Goal: Task Accomplishment & Management: Manage account settings

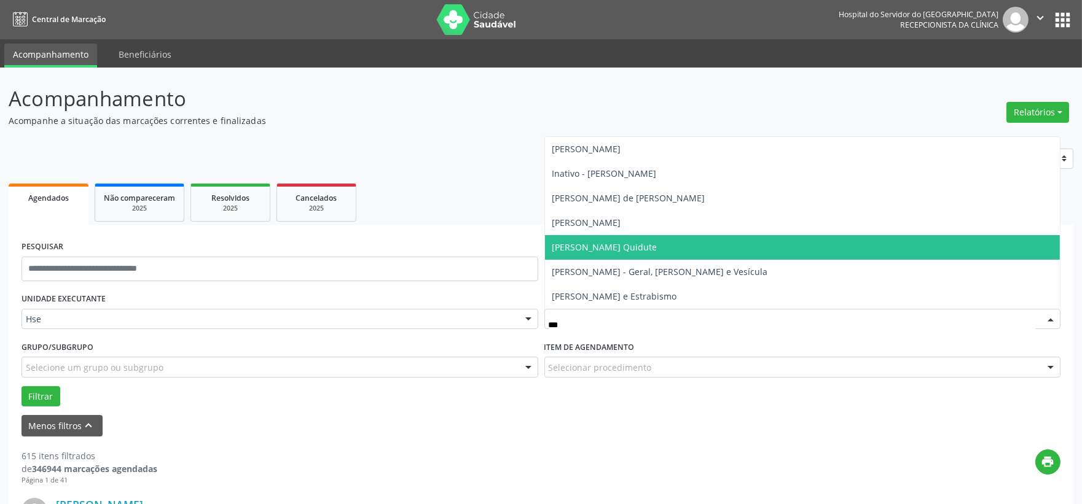
click at [630, 246] on span "[PERSON_NAME] Quidute" at bounding box center [604, 247] width 105 height 12
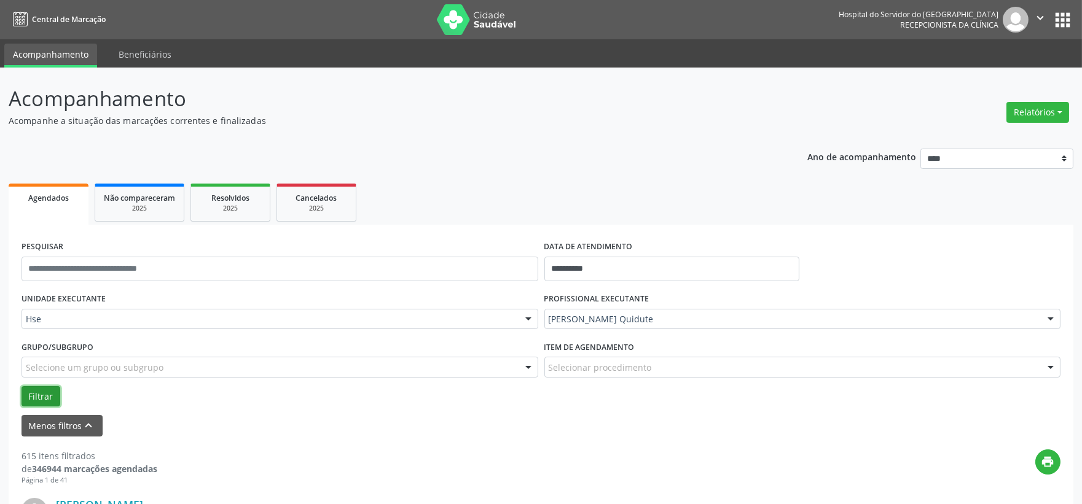
click at [39, 388] on button "Filtrar" at bounding box center [40, 396] width 39 height 21
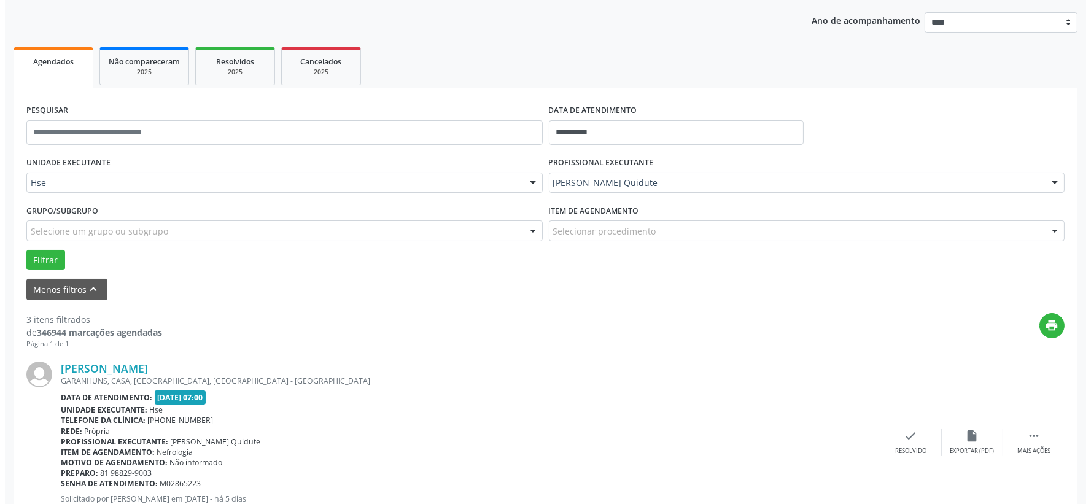
scroll to position [273, 0]
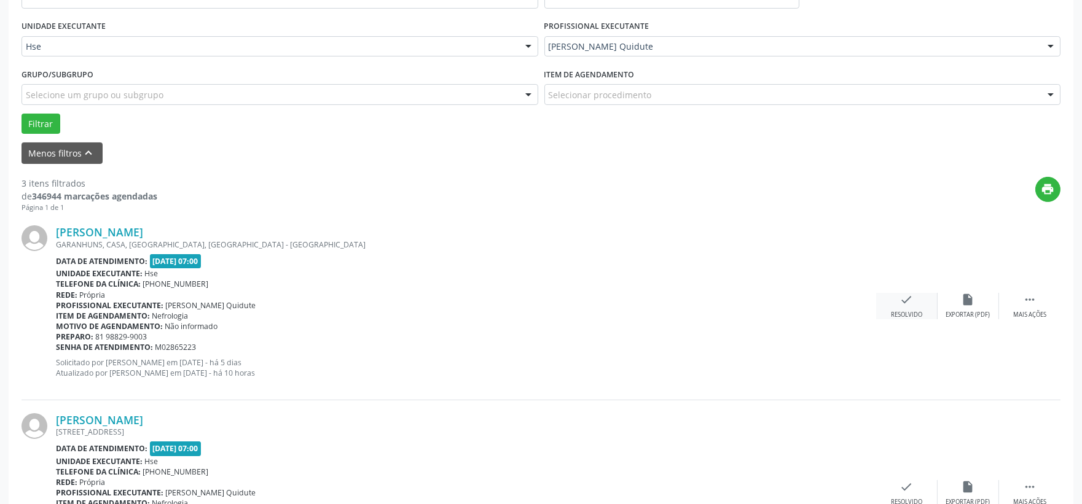
click at [888, 306] on div "check Resolvido" at bounding box center [906, 306] width 61 height 26
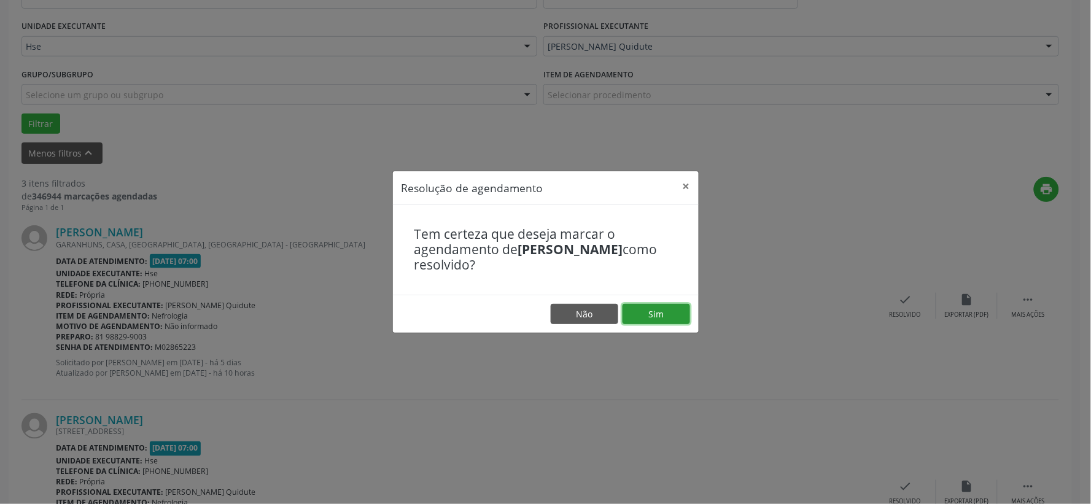
click at [669, 310] on button "Sim" at bounding box center [657, 314] width 68 height 21
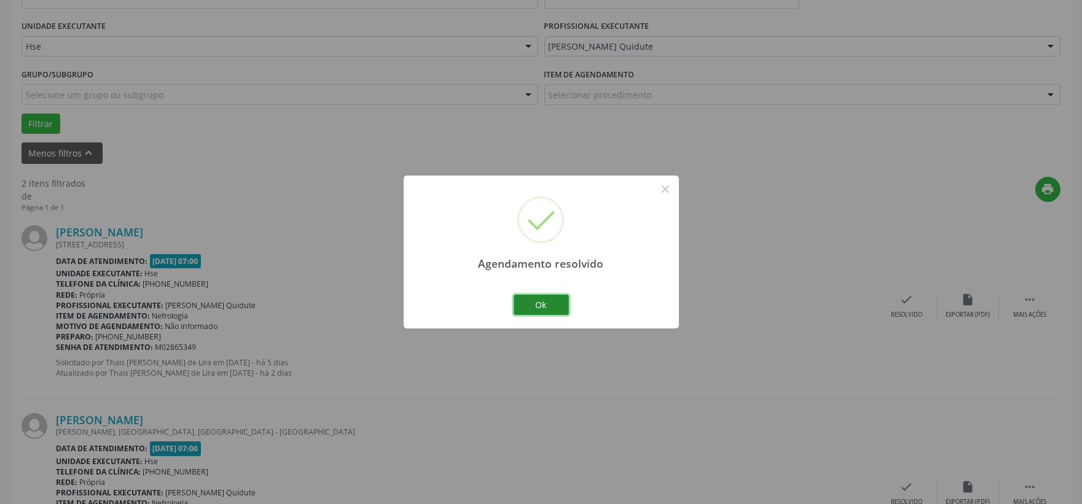
click at [526, 301] on button "Ok" at bounding box center [540, 305] width 55 height 21
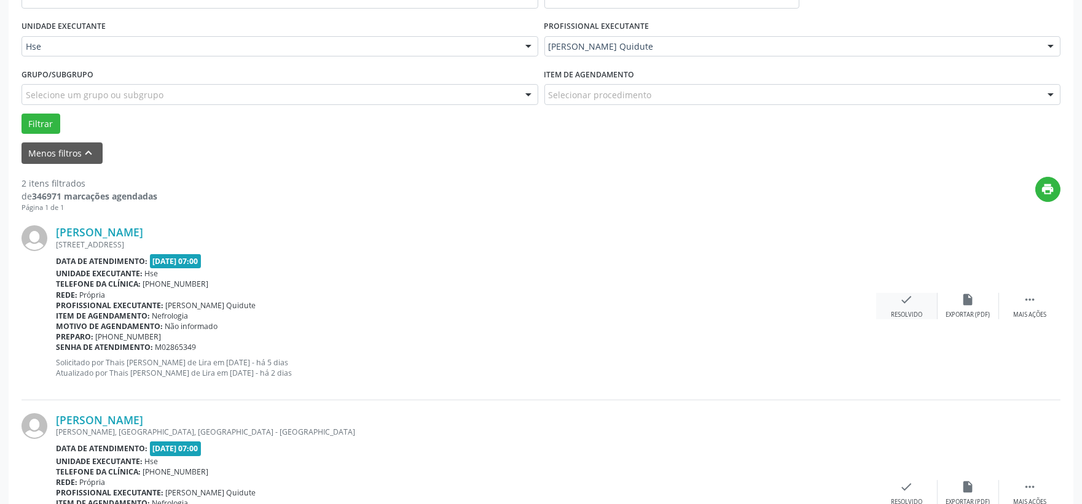
click at [910, 303] on icon "check" at bounding box center [907, 300] width 14 height 14
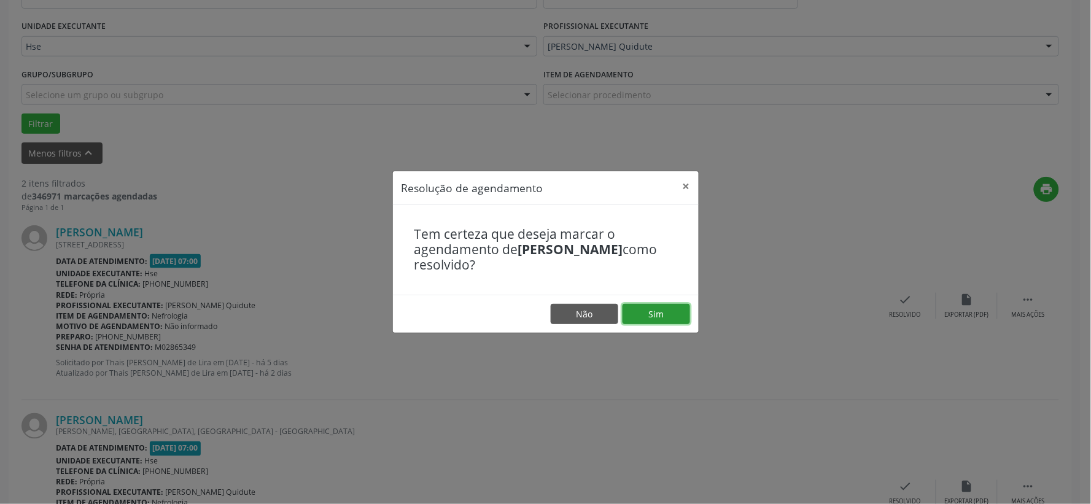
click at [640, 315] on button "Sim" at bounding box center [657, 314] width 68 height 21
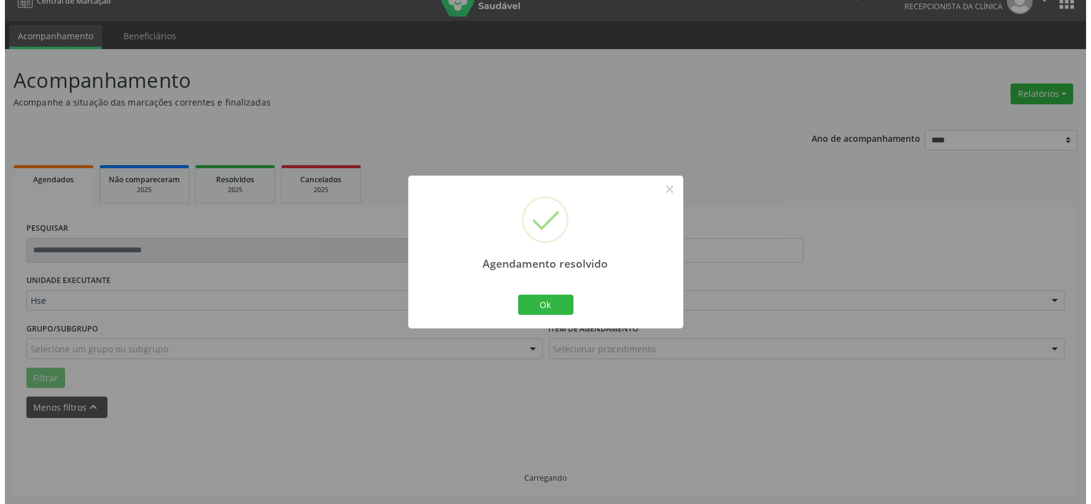
scroll to position [189, 0]
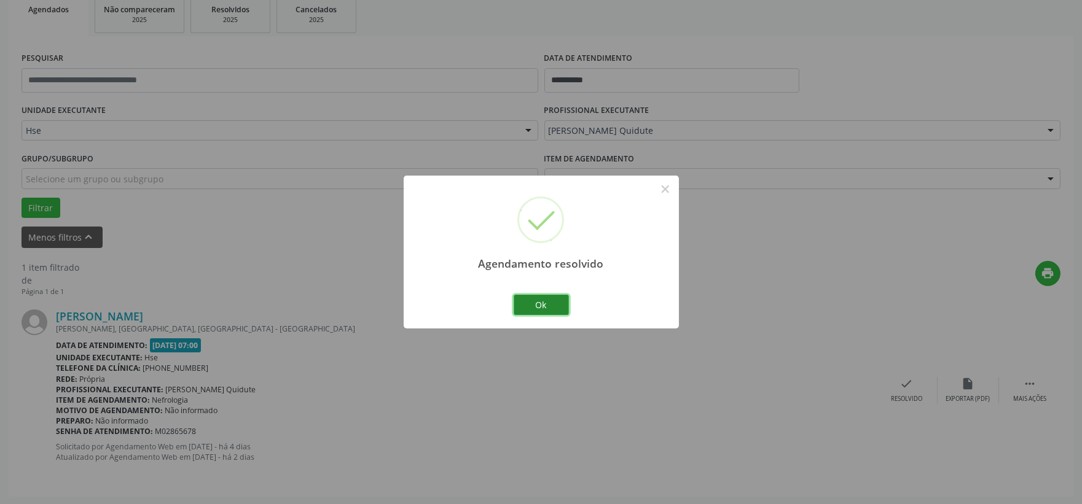
click at [553, 303] on button "Ok" at bounding box center [540, 305] width 55 height 21
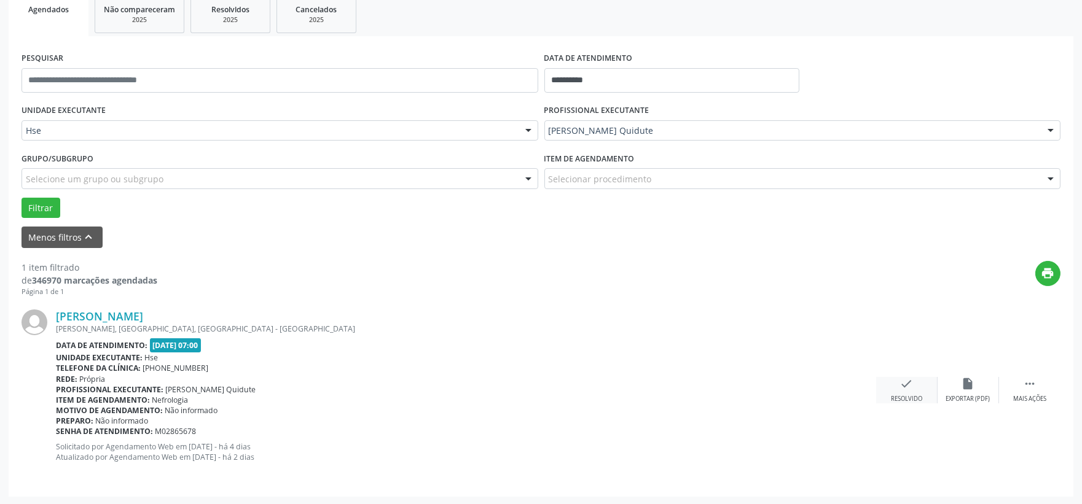
click at [907, 395] on div "Resolvido" at bounding box center [906, 399] width 31 height 9
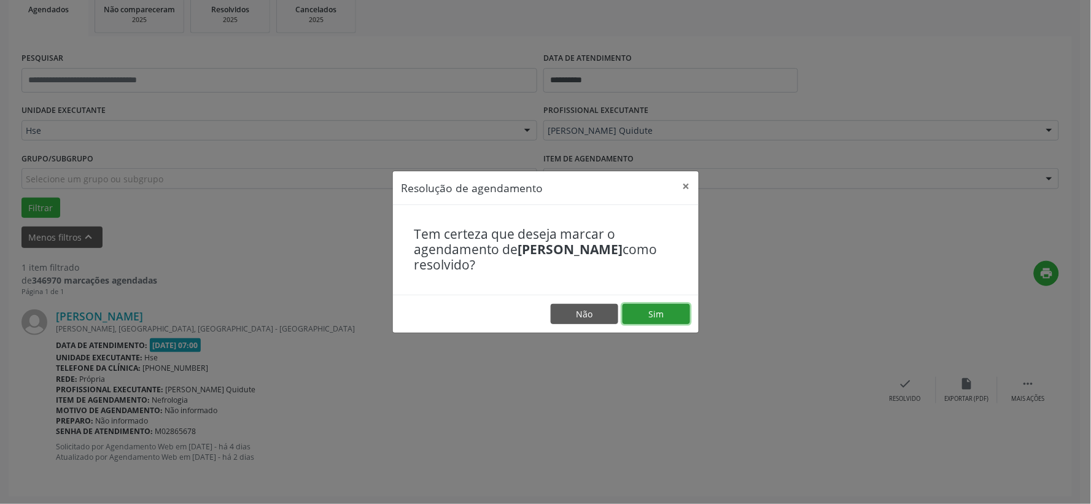
click at [670, 311] on button "Sim" at bounding box center [657, 314] width 68 height 21
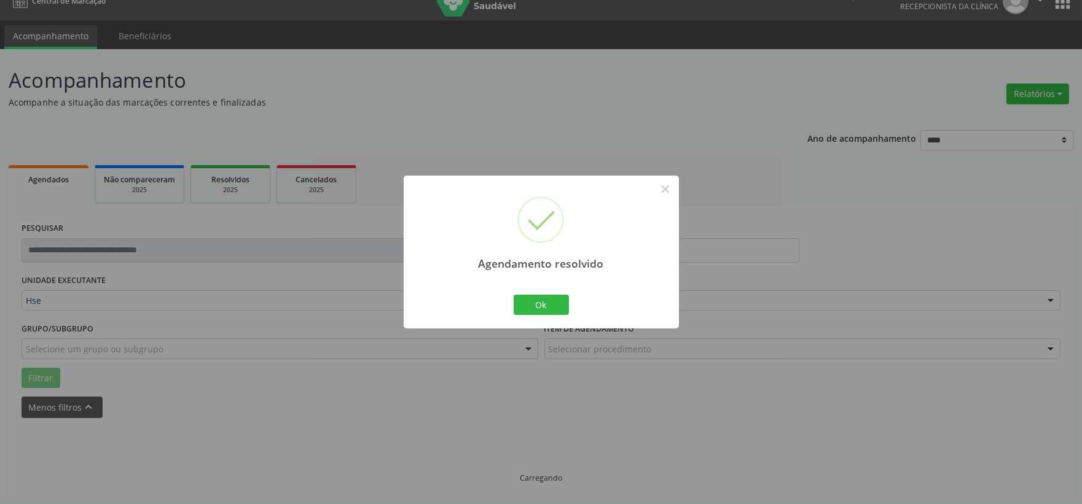
scroll to position [0, 0]
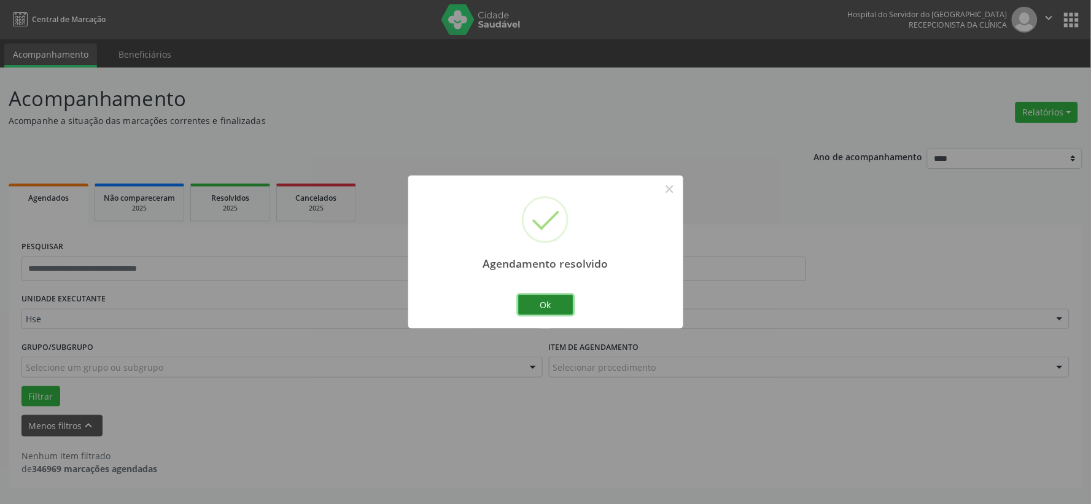
click at [556, 298] on button "Ok" at bounding box center [545, 305] width 55 height 21
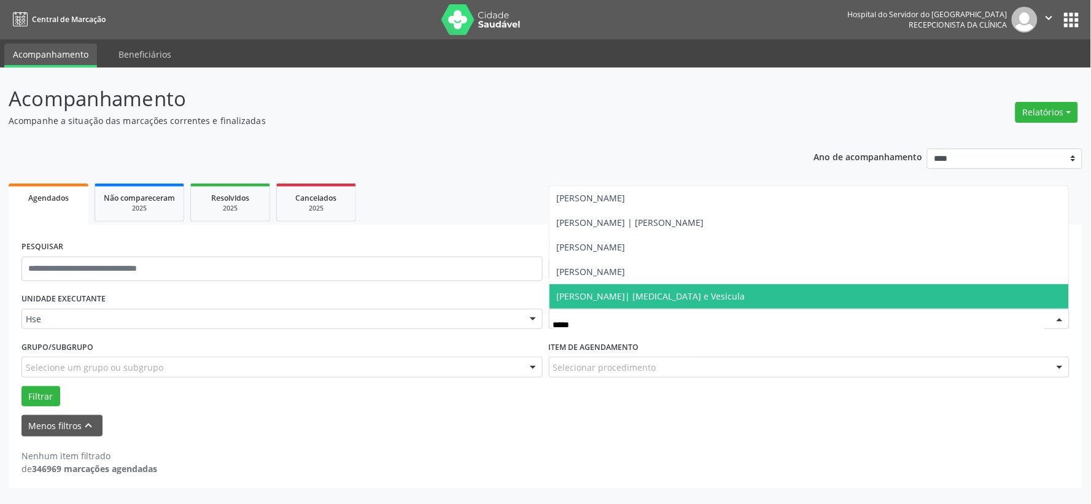
type input "******"
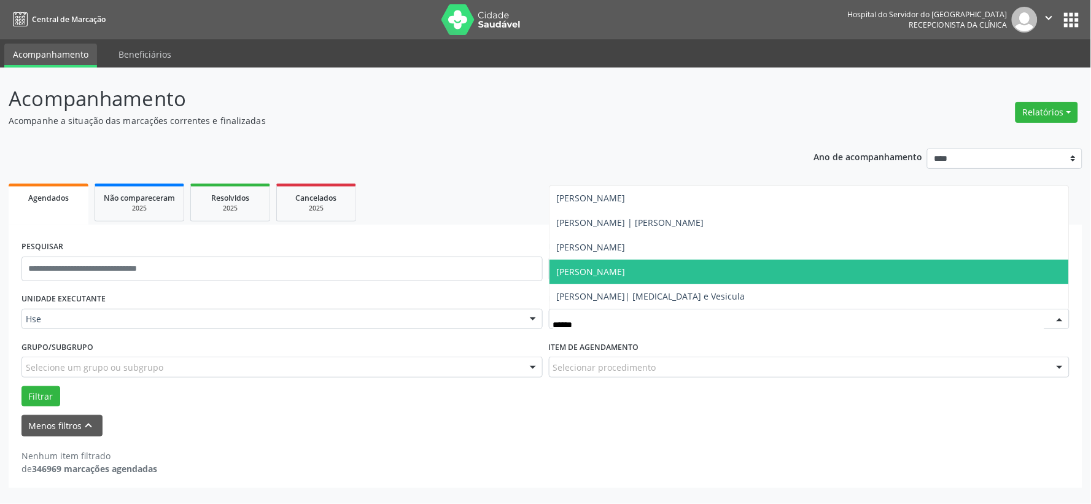
click at [626, 272] on span "[PERSON_NAME]" at bounding box center [591, 272] width 69 height 12
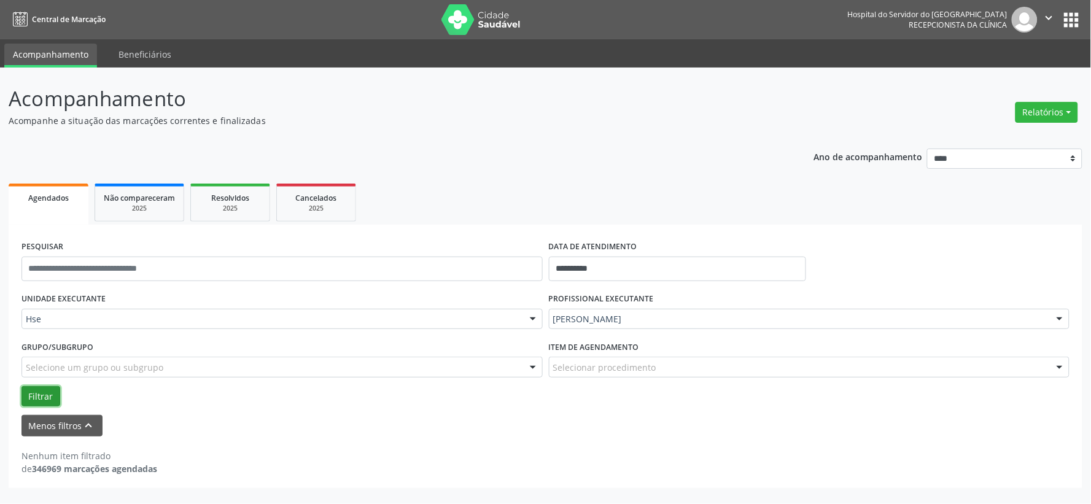
click at [53, 391] on button "Filtrar" at bounding box center [40, 396] width 39 height 21
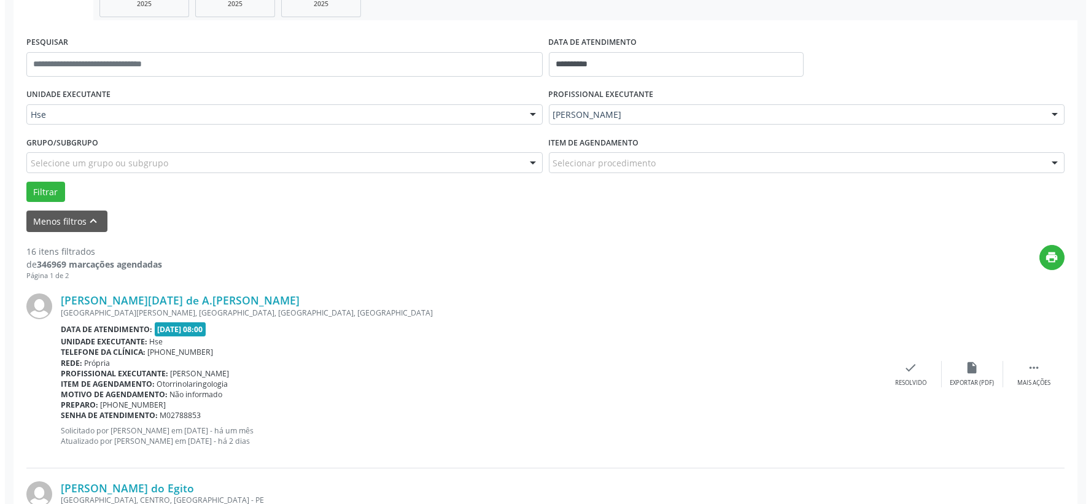
scroll to position [273, 0]
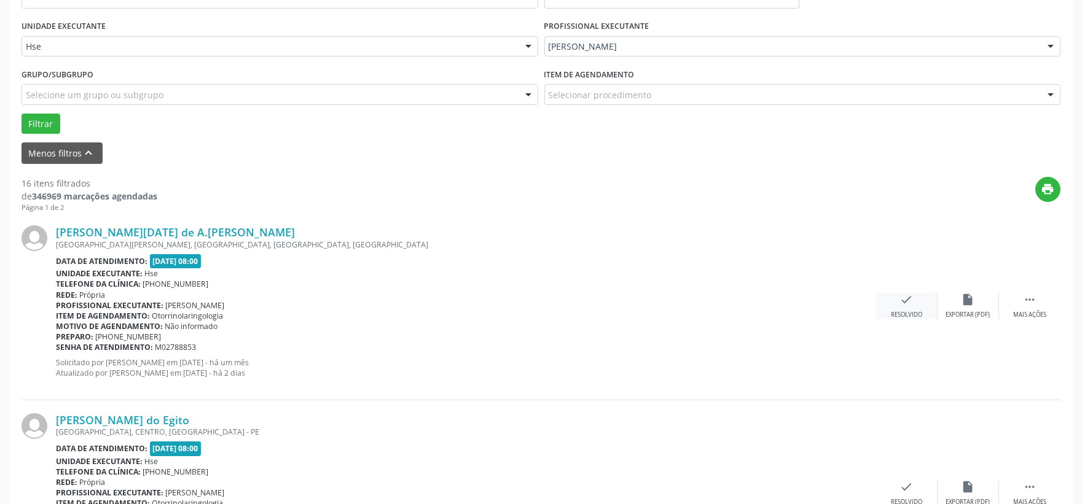
click at [892, 302] on div "check Resolvido" at bounding box center [906, 306] width 61 height 26
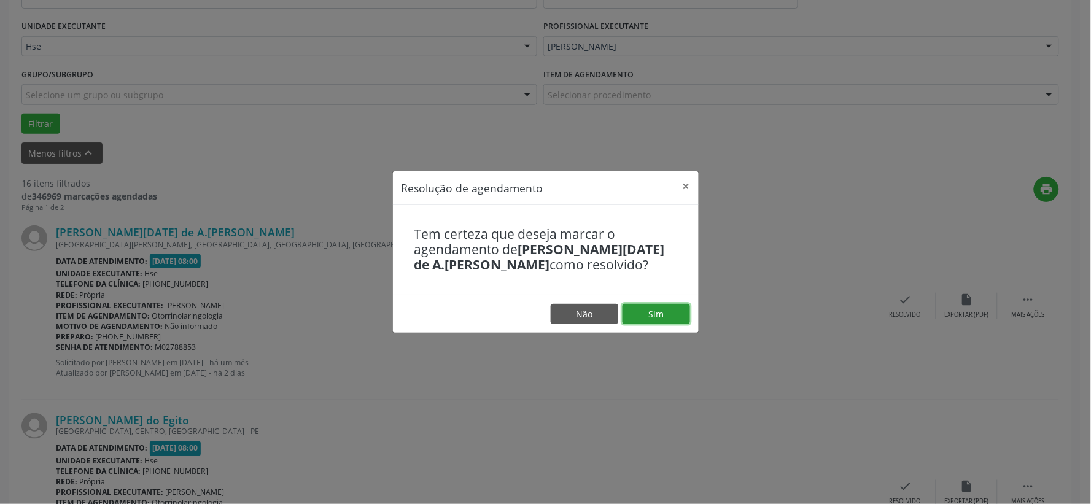
click at [665, 310] on button "Sim" at bounding box center [657, 314] width 68 height 21
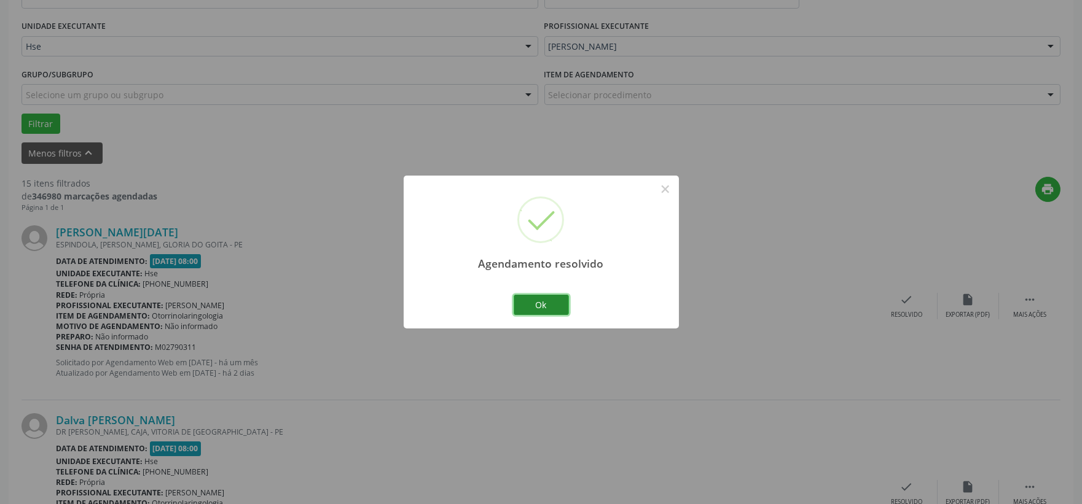
click at [548, 308] on button "Ok" at bounding box center [540, 305] width 55 height 21
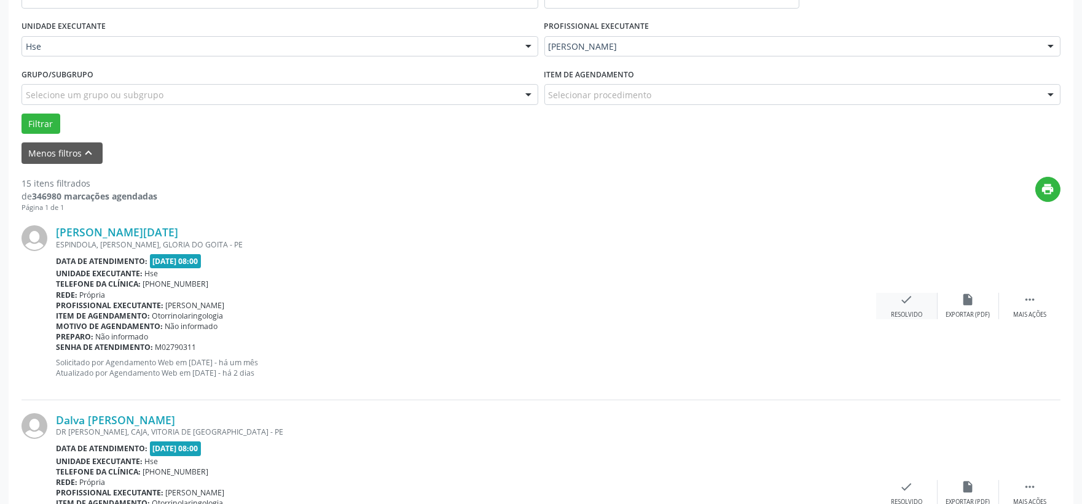
click at [897, 305] on div "check Resolvido" at bounding box center [906, 306] width 61 height 26
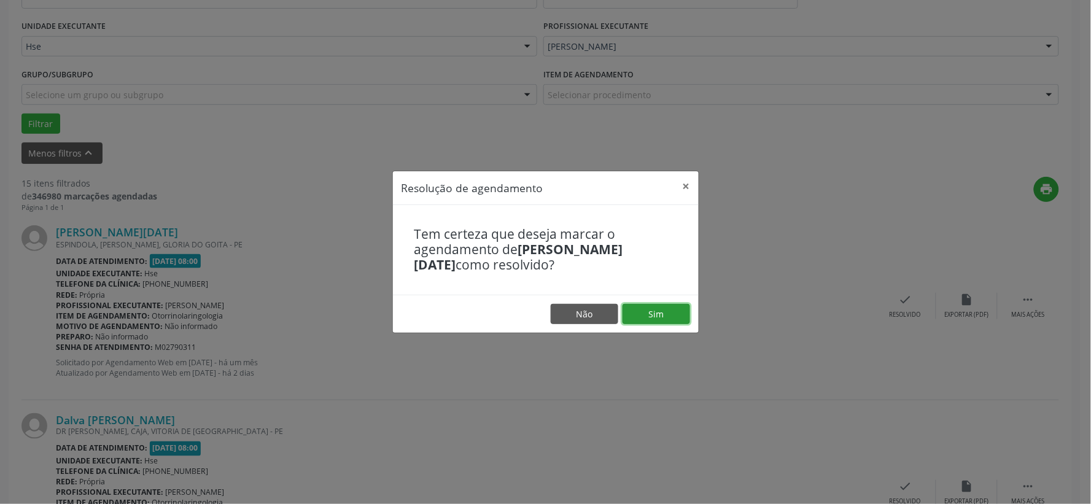
click at [677, 306] on button "Sim" at bounding box center [657, 314] width 68 height 21
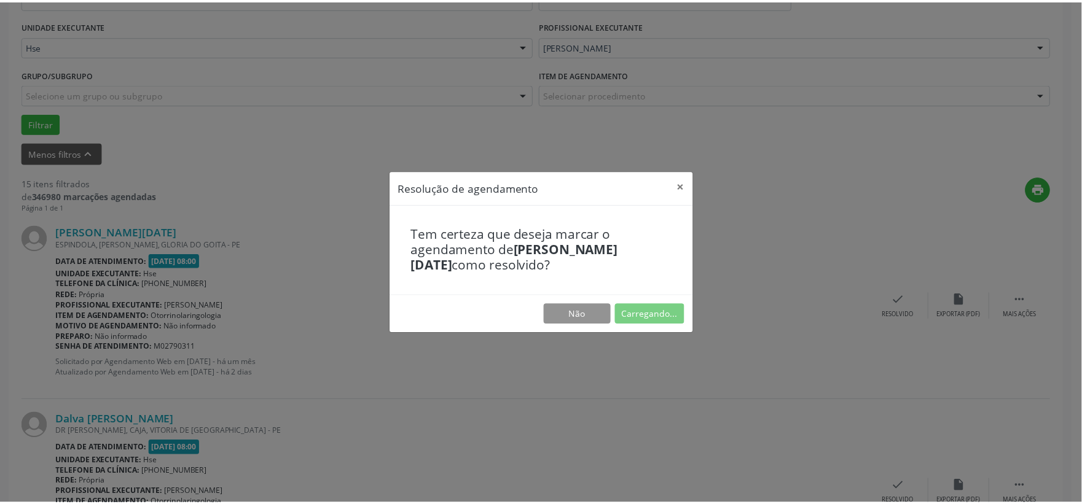
scroll to position [18, 0]
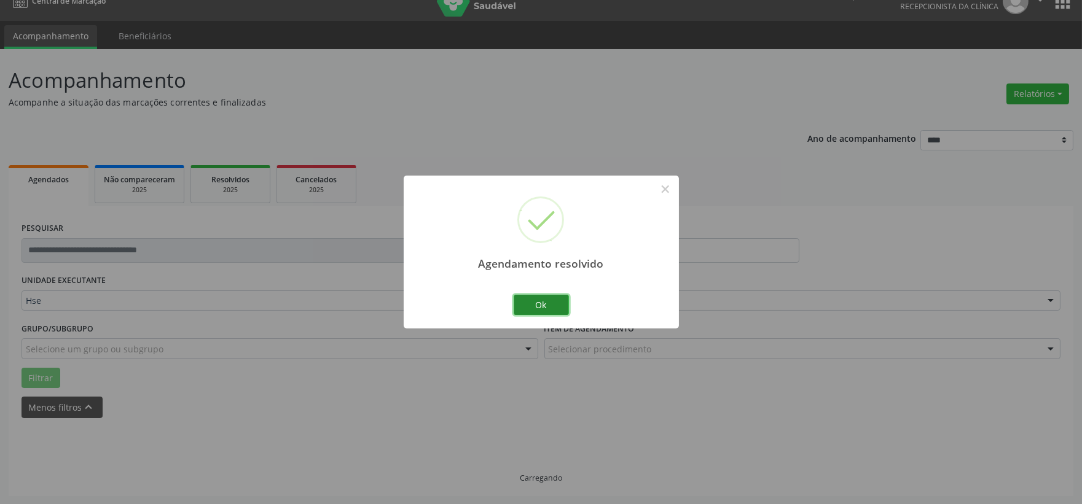
click at [551, 309] on button "Ok" at bounding box center [540, 305] width 55 height 21
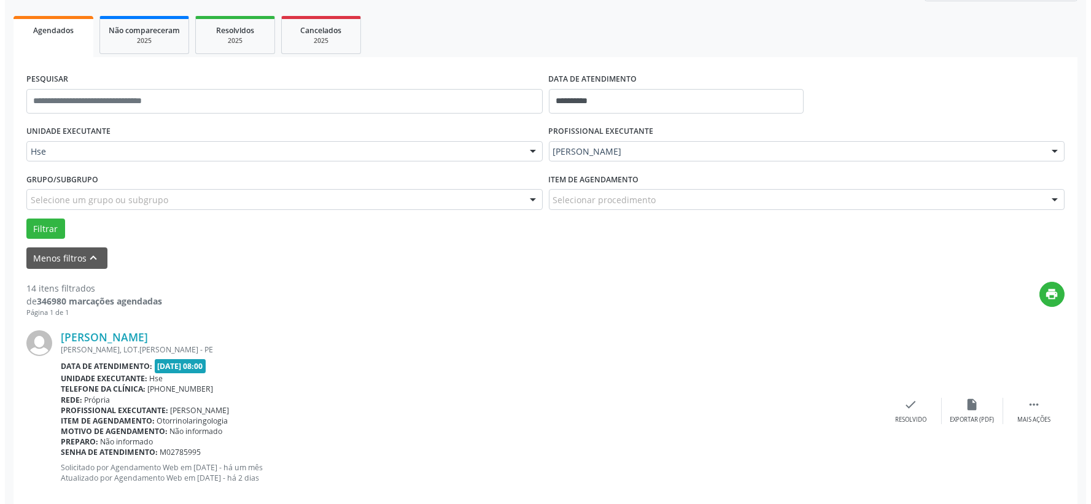
scroll to position [236, 0]
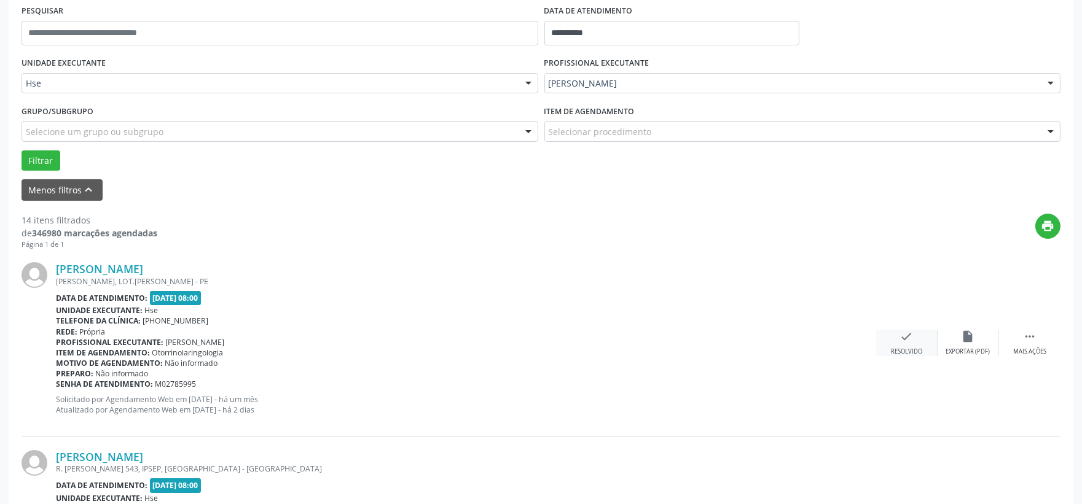
click at [910, 332] on icon "check" at bounding box center [907, 337] width 14 height 14
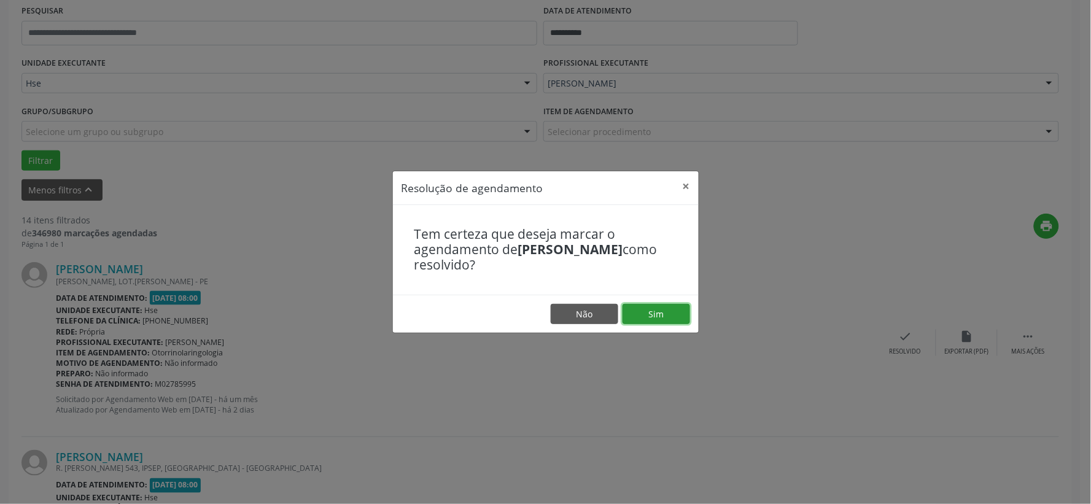
click at [661, 313] on button "Sim" at bounding box center [657, 314] width 68 height 21
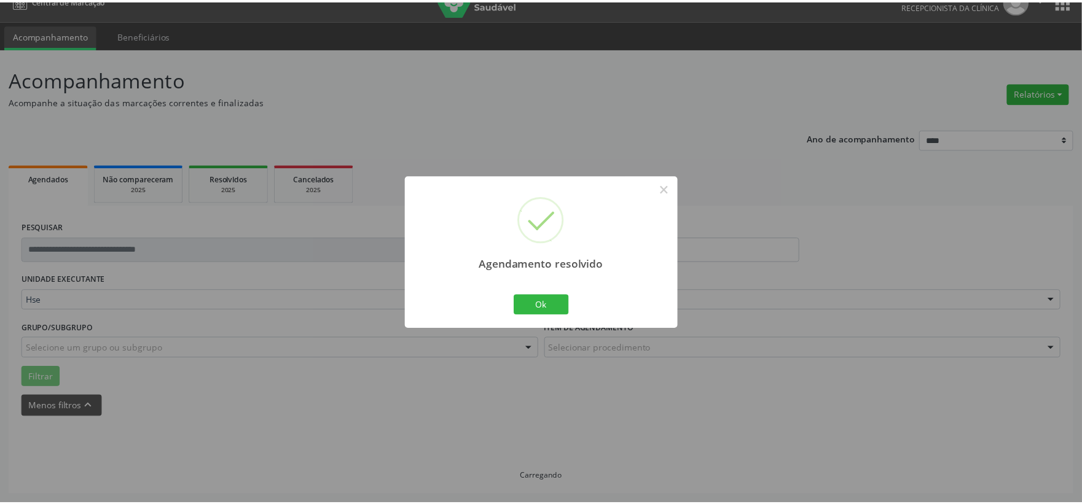
scroll to position [18, 0]
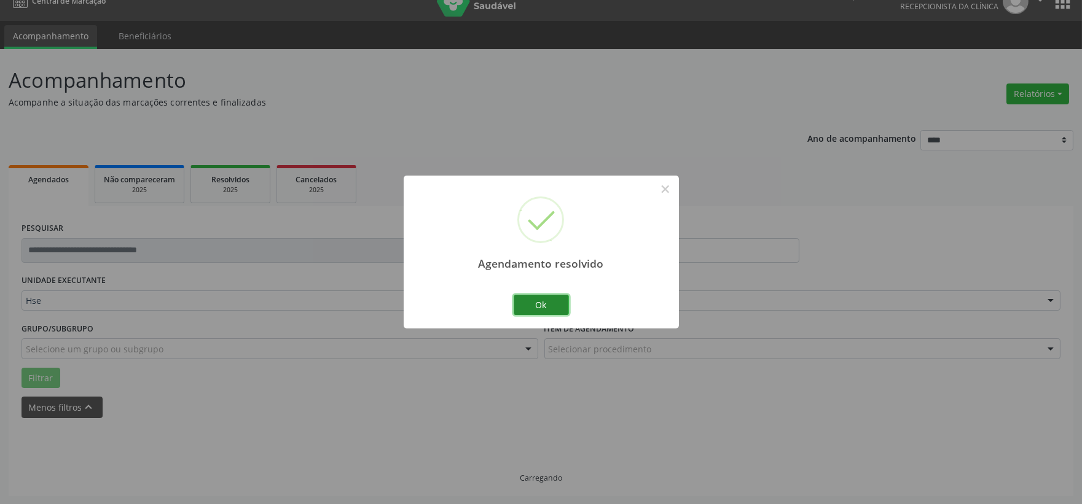
click at [543, 303] on button "Ok" at bounding box center [540, 305] width 55 height 21
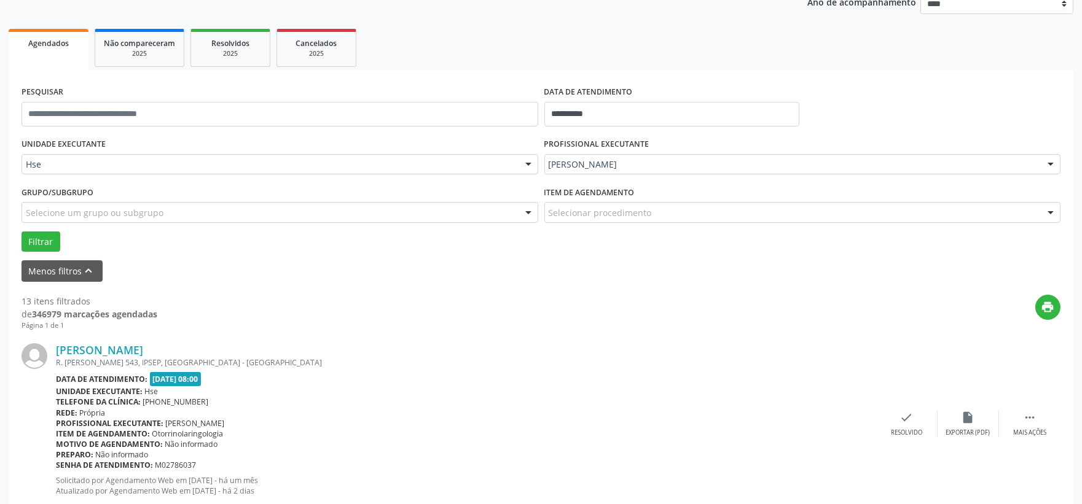
scroll to position [223, 0]
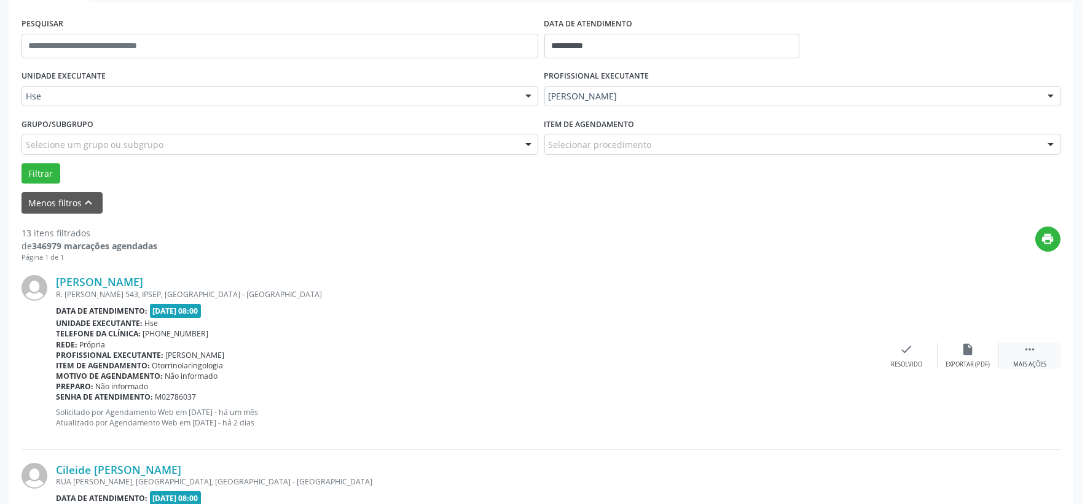
click at [1040, 355] on div " Mais ações" at bounding box center [1029, 356] width 61 height 26
click at [981, 356] on div "alarm_off Não compareceu" at bounding box center [967, 356] width 61 height 26
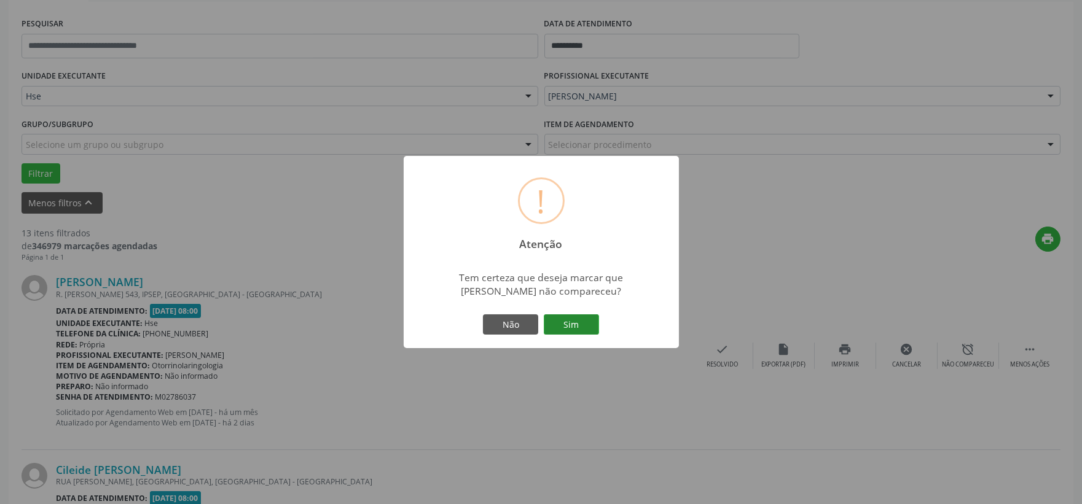
click at [549, 314] on button "Sim" at bounding box center [571, 324] width 55 height 21
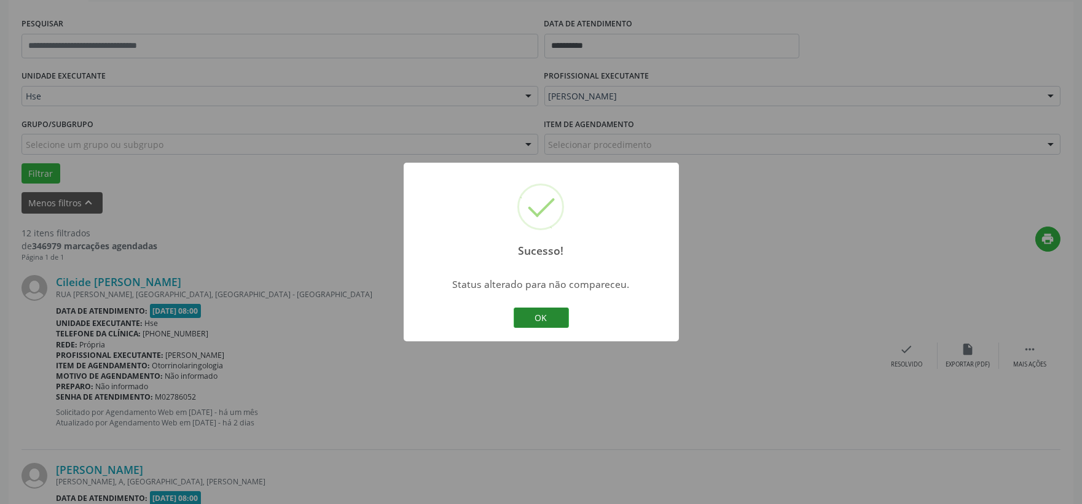
click at [536, 310] on button "OK" at bounding box center [540, 318] width 55 height 21
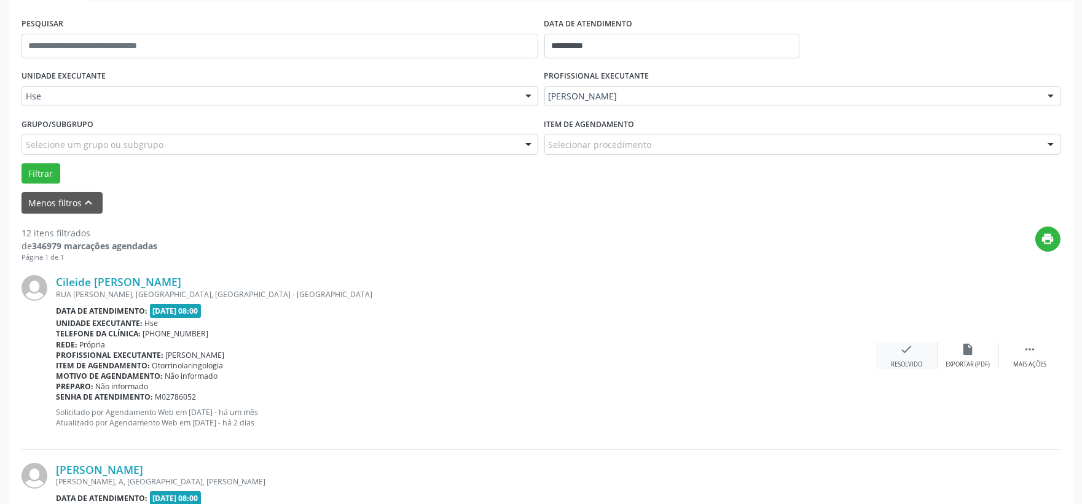
click at [904, 356] on div "check Resolvido" at bounding box center [906, 356] width 61 height 26
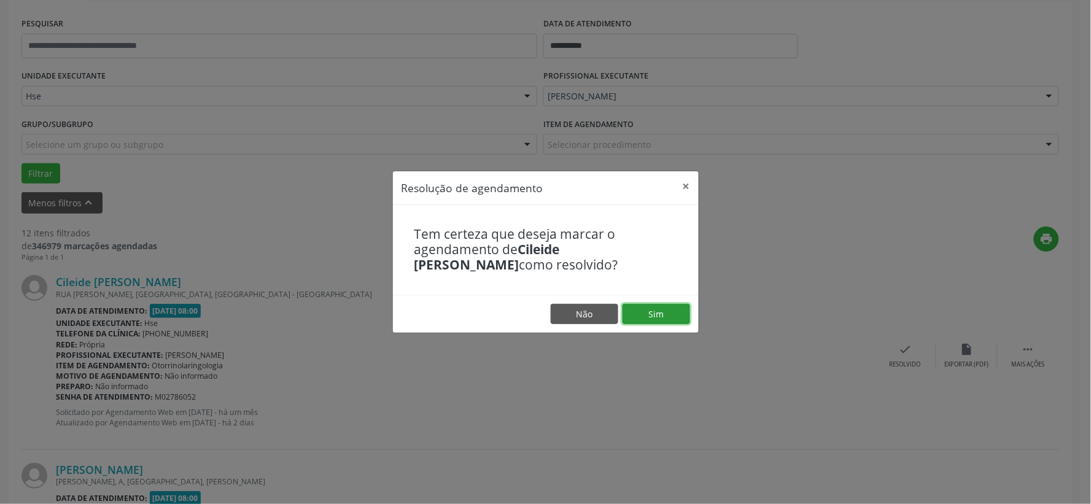
click at [670, 316] on button "Sim" at bounding box center [657, 314] width 68 height 21
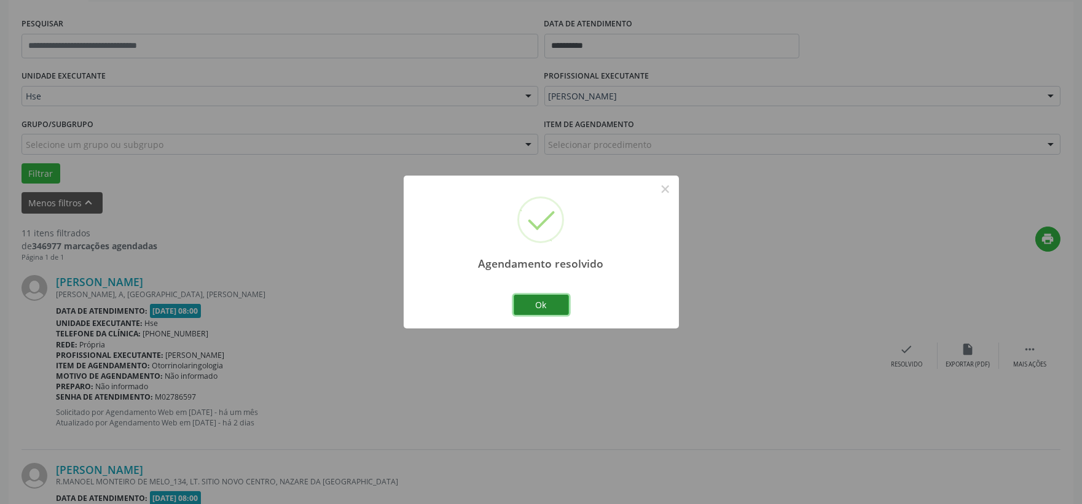
click at [537, 296] on button "Ok" at bounding box center [540, 305] width 55 height 21
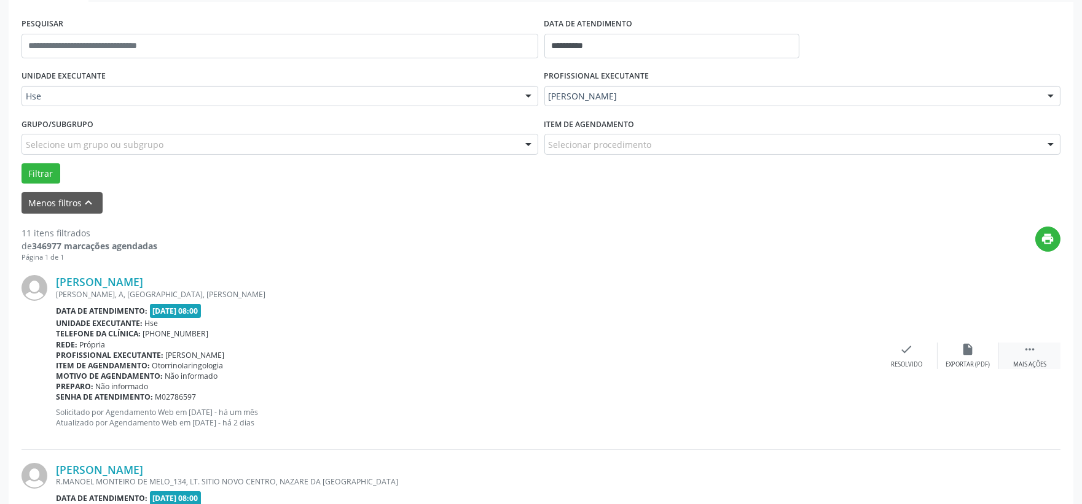
click at [1027, 348] on icon "" at bounding box center [1030, 350] width 14 height 14
click at [971, 347] on icon "alarm_off" at bounding box center [968, 350] width 14 height 14
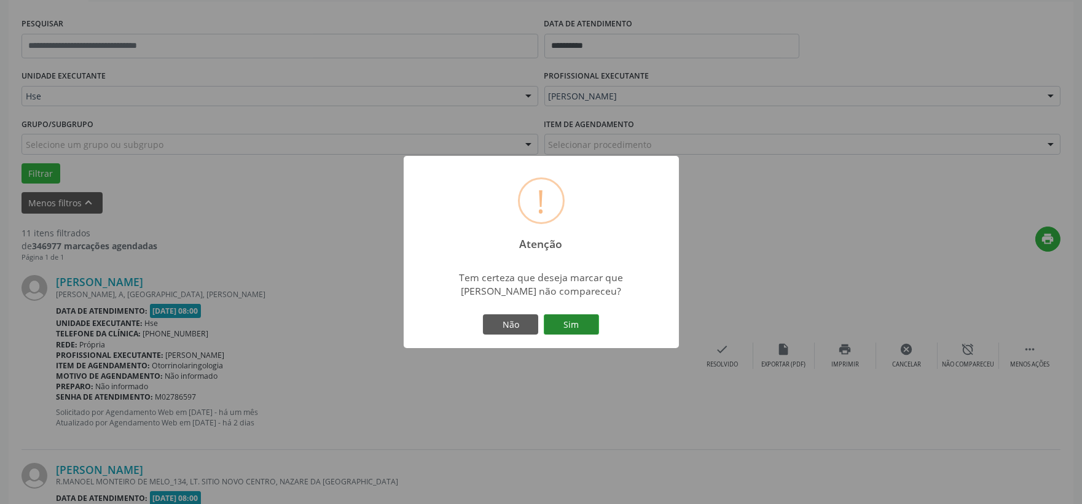
click at [591, 326] on button "Sim" at bounding box center [571, 324] width 55 height 21
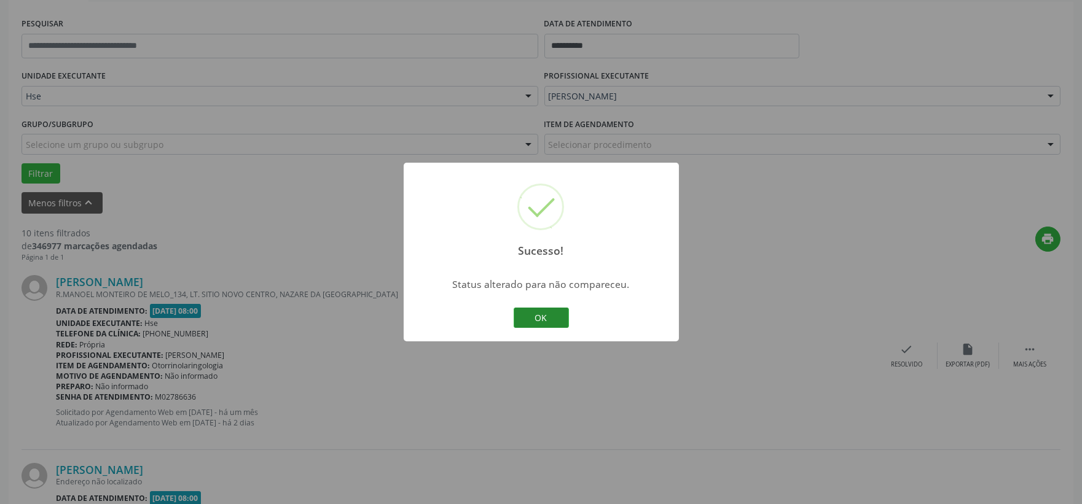
click at [536, 314] on button "OK" at bounding box center [540, 318] width 55 height 21
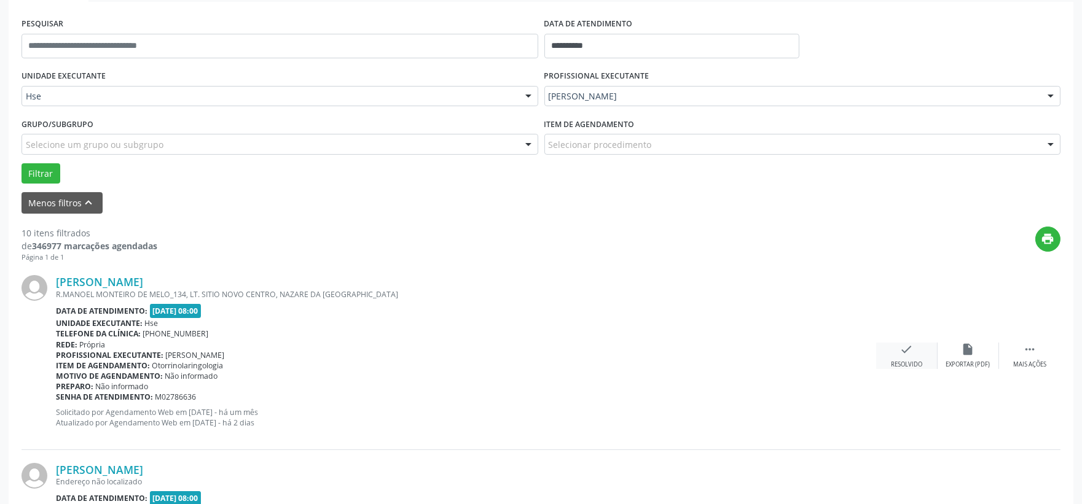
click at [894, 356] on div "check Resolvido" at bounding box center [906, 356] width 61 height 26
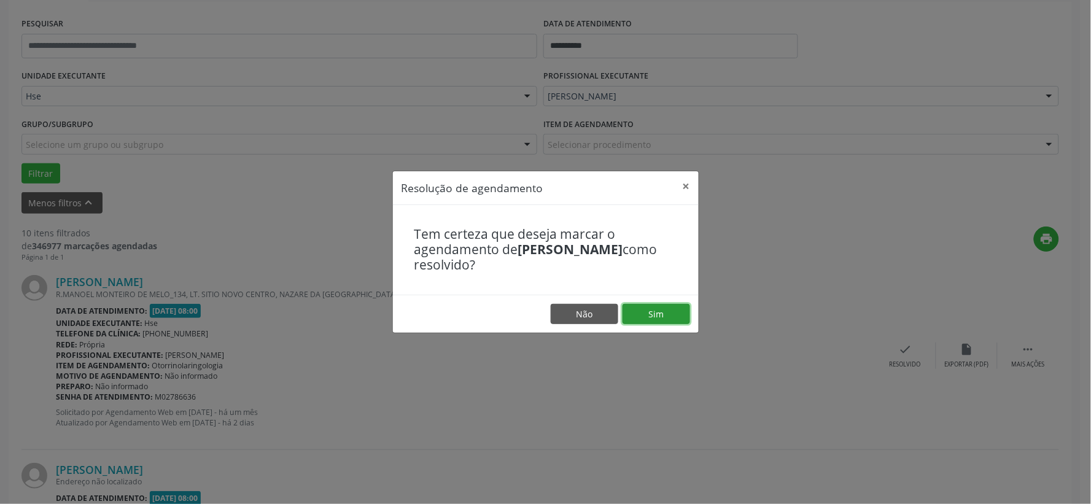
click at [662, 316] on button "Sim" at bounding box center [657, 314] width 68 height 21
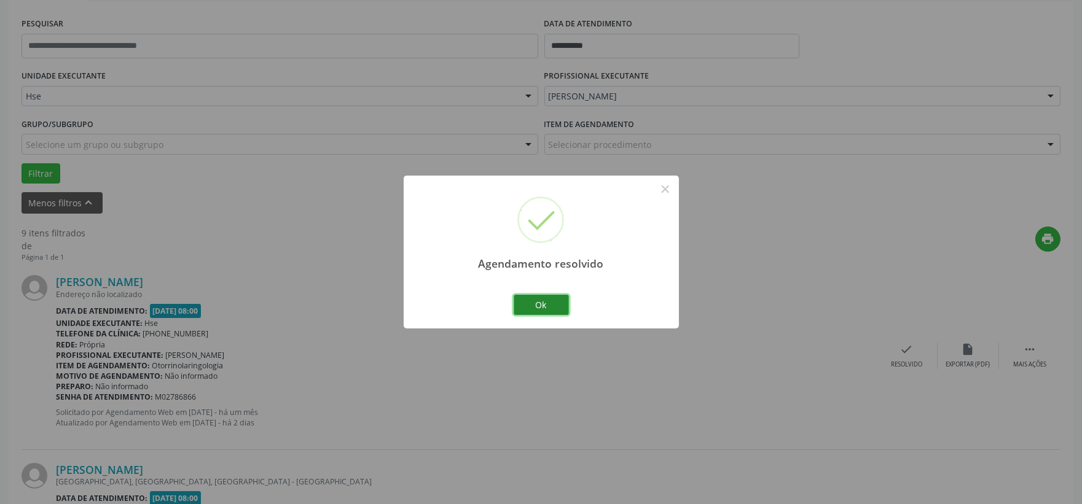
click at [537, 297] on button "Ok" at bounding box center [540, 305] width 55 height 21
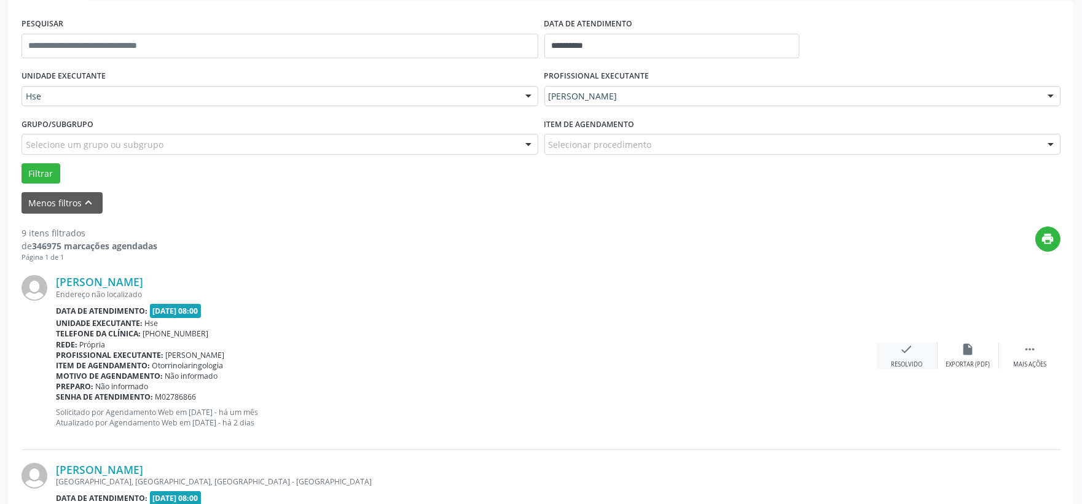
click at [901, 354] on icon "check" at bounding box center [907, 350] width 14 height 14
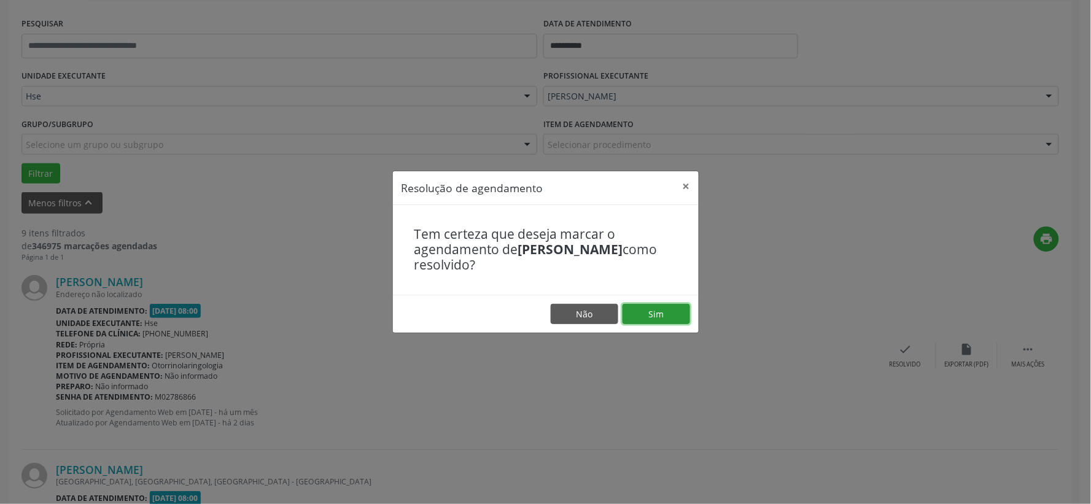
click at [668, 316] on button "Sim" at bounding box center [657, 314] width 68 height 21
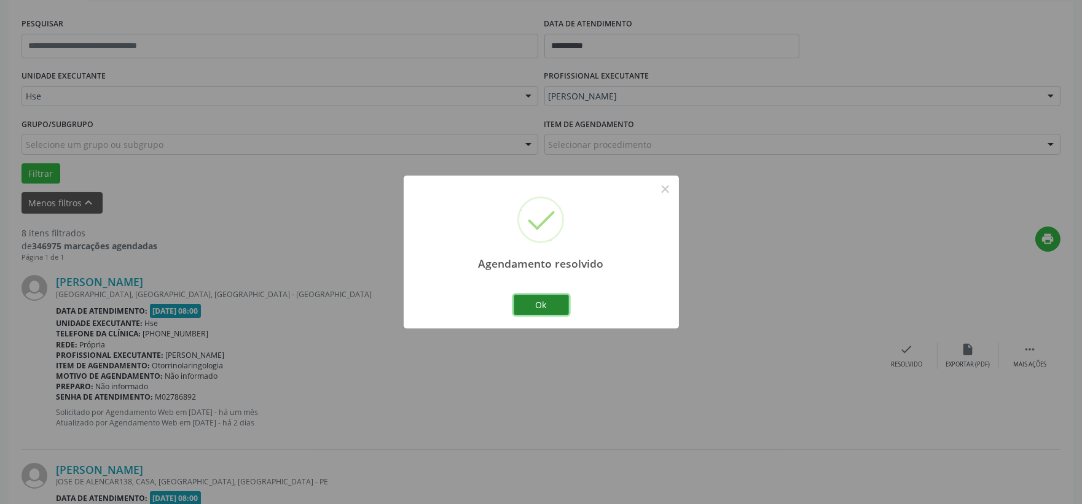
click at [537, 295] on button "Ok" at bounding box center [540, 305] width 55 height 21
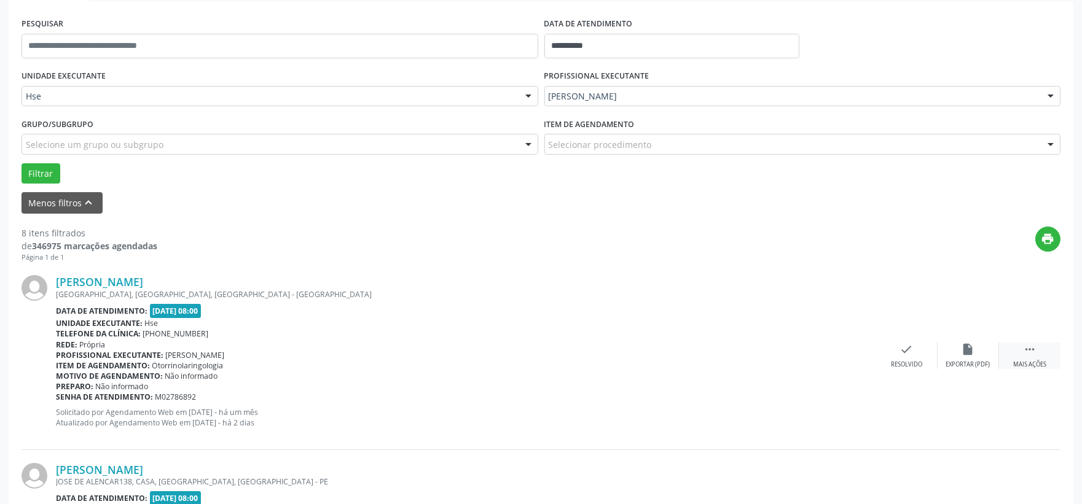
click at [1028, 359] on div " Mais ações" at bounding box center [1029, 356] width 61 height 26
click at [972, 358] on div "alarm_off Não compareceu" at bounding box center [967, 356] width 61 height 26
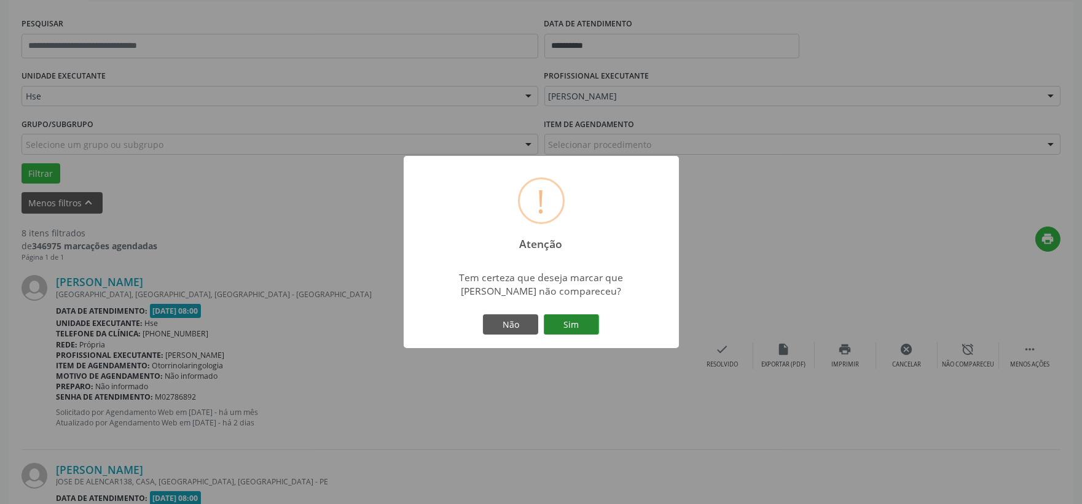
click at [566, 324] on button "Sim" at bounding box center [571, 324] width 55 height 21
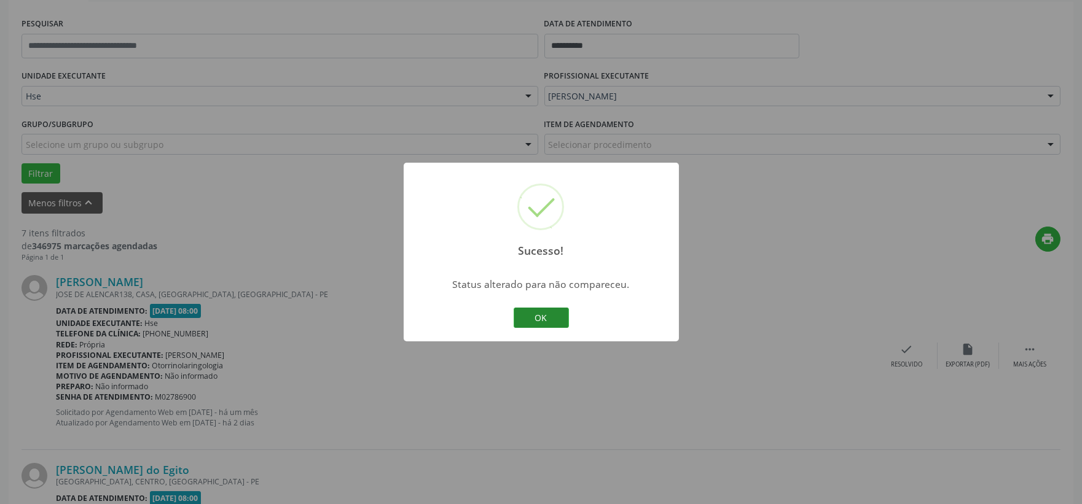
click at [558, 311] on button "OK" at bounding box center [540, 318] width 55 height 21
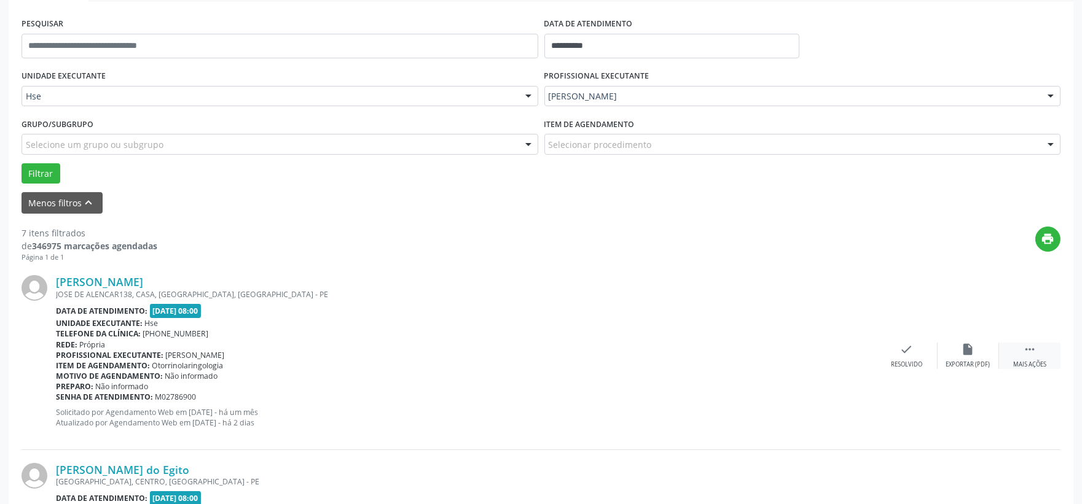
click at [1048, 349] on div " Mais ações" at bounding box center [1029, 356] width 61 height 26
click at [959, 365] on div "Não compareceu" at bounding box center [968, 365] width 52 height 9
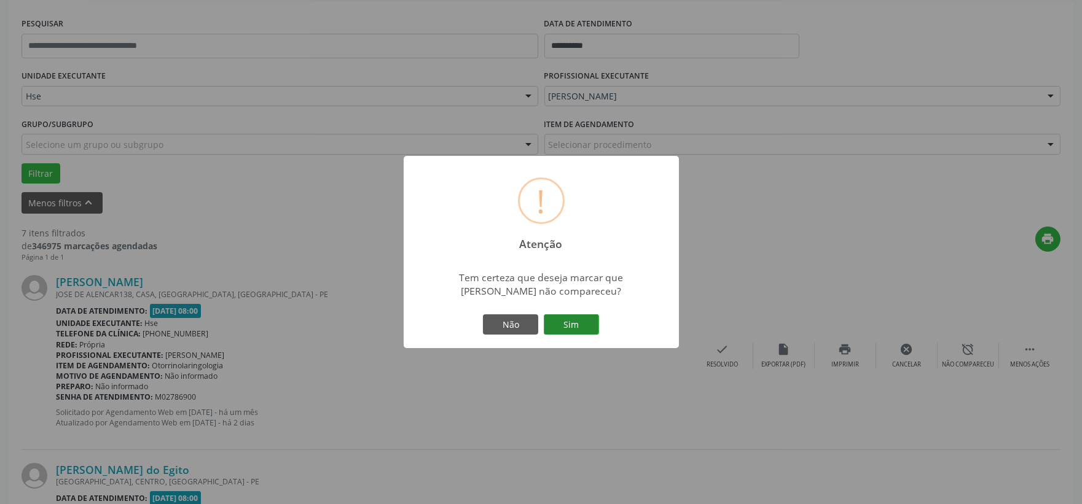
click at [553, 330] on button "Sim" at bounding box center [571, 324] width 55 height 21
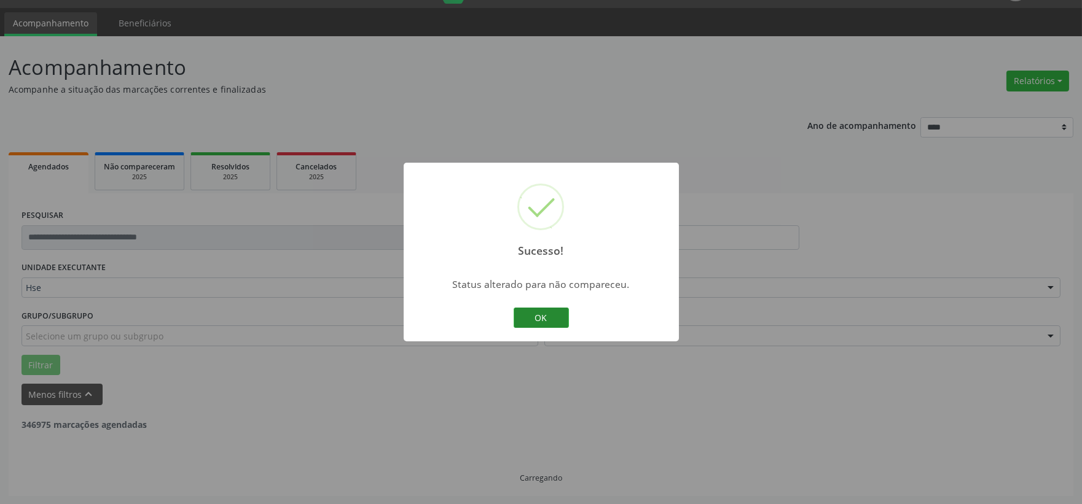
click at [538, 323] on button "OK" at bounding box center [540, 318] width 55 height 21
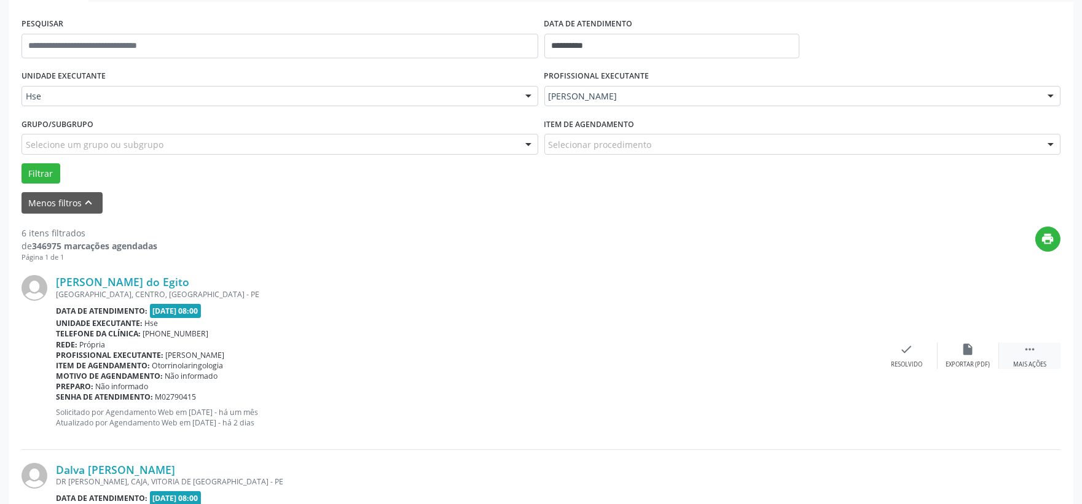
click at [1032, 347] on icon "" at bounding box center [1030, 350] width 14 height 14
click at [980, 355] on div "alarm_off Não compareceu" at bounding box center [967, 356] width 61 height 26
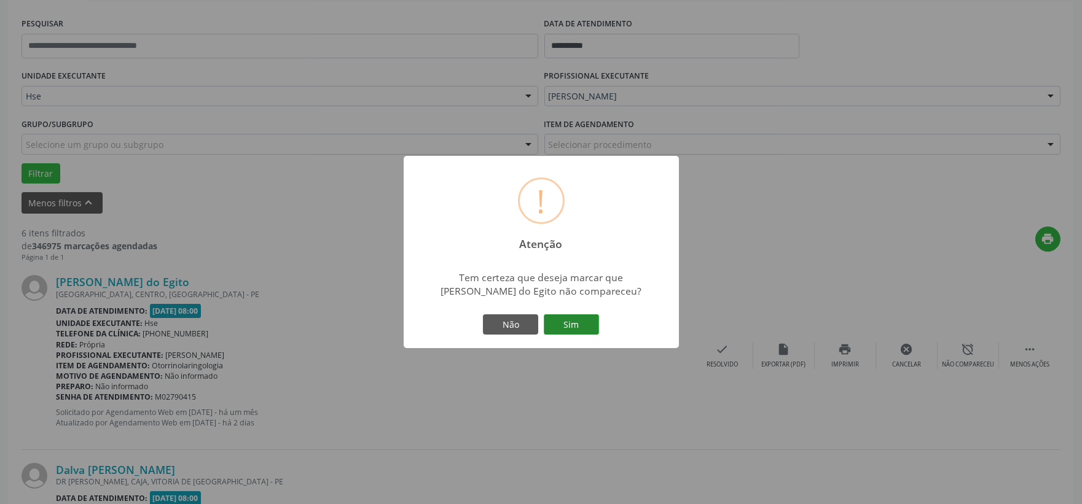
click at [580, 323] on button "Sim" at bounding box center [571, 324] width 55 height 21
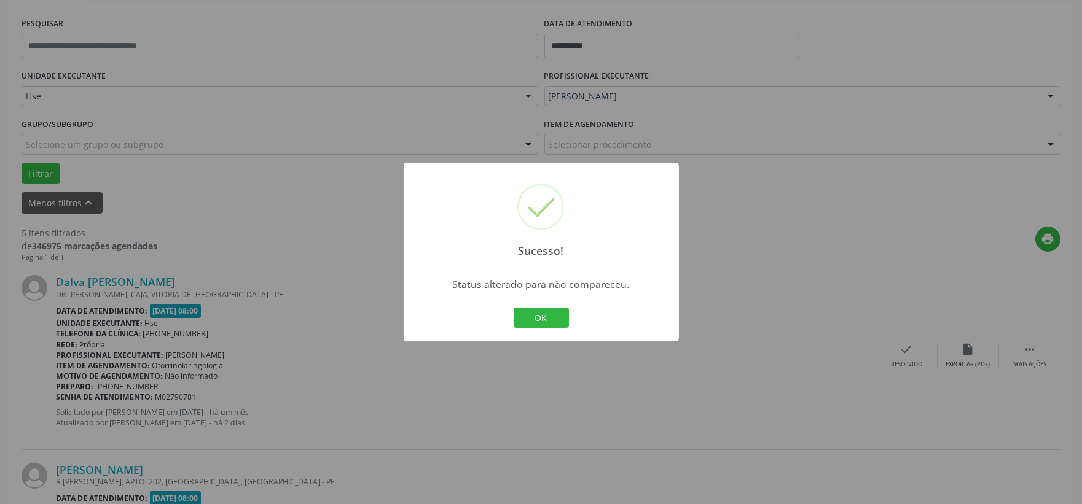
click at [547, 329] on div "OK Cancel" at bounding box center [540, 318] width 61 height 26
click at [544, 313] on button "OK" at bounding box center [540, 318] width 55 height 21
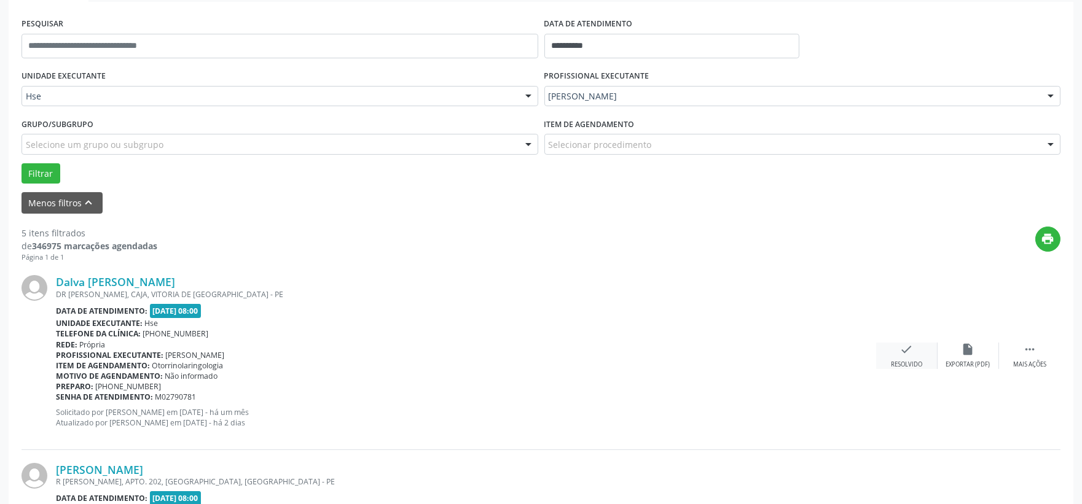
click at [891, 356] on div "check Resolvido" at bounding box center [906, 356] width 61 height 26
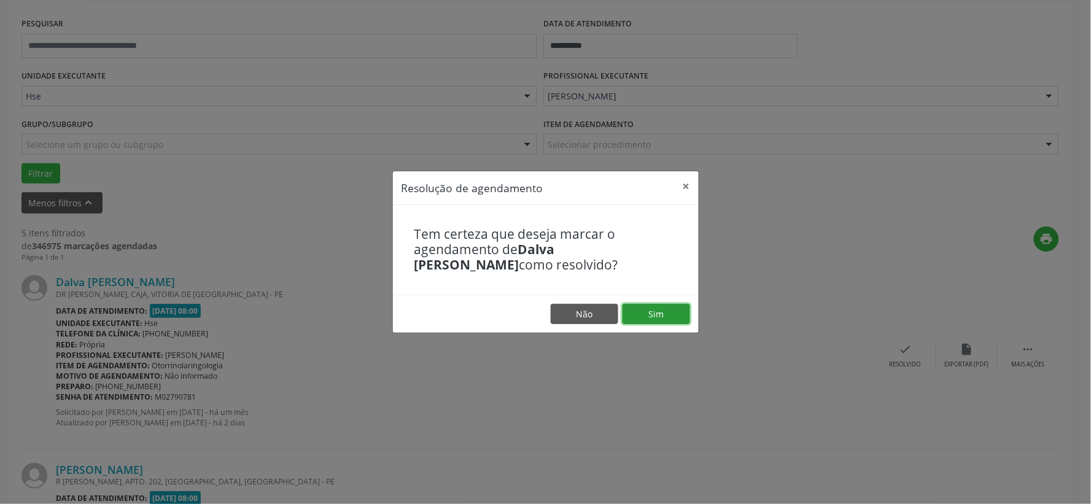
click at [684, 316] on button "Sim" at bounding box center [657, 314] width 68 height 21
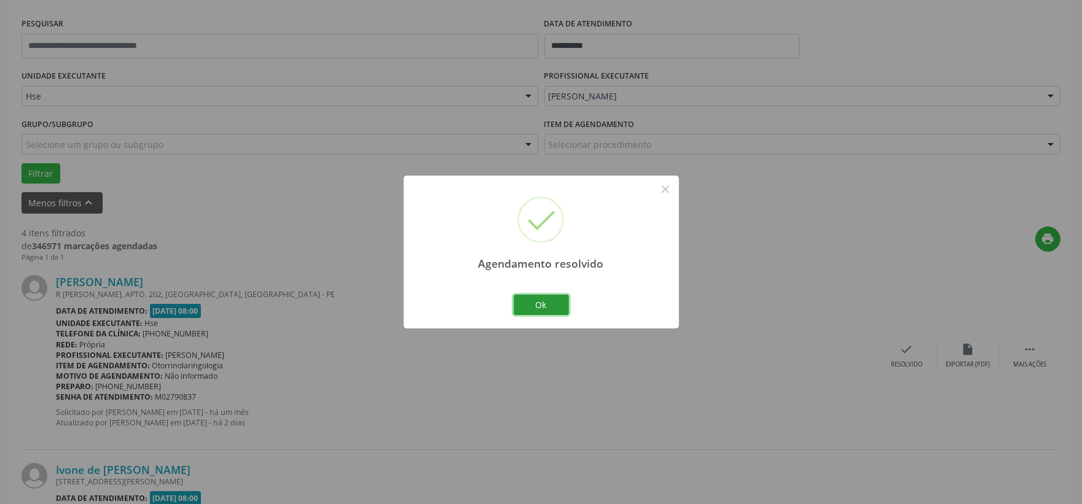
drag, startPoint x: 539, startPoint y: 299, endPoint x: 531, endPoint y: 298, distance: 8.0
click at [537, 299] on button "Ok" at bounding box center [540, 305] width 55 height 21
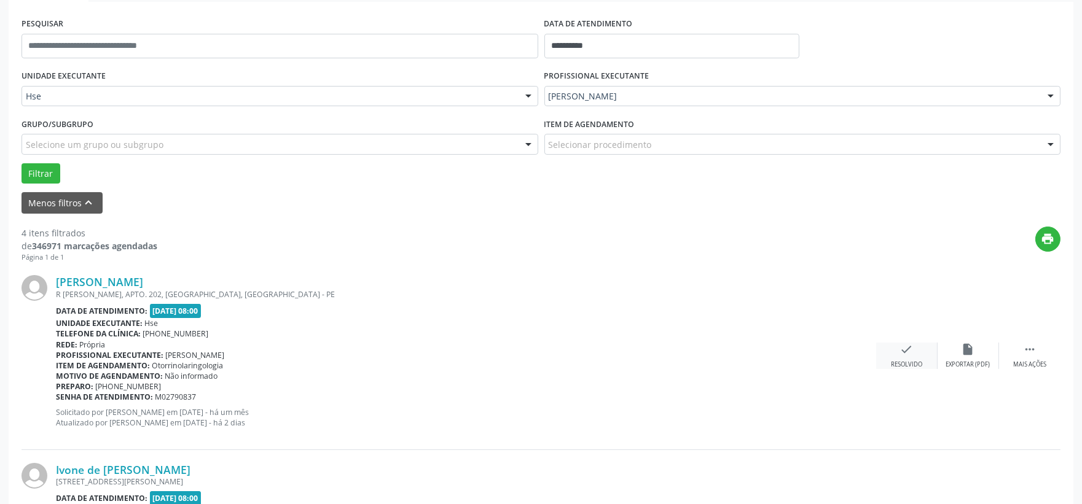
click at [893, 354] on div "check Resolvido" at bounding box center [906, 356] width 61 height 26
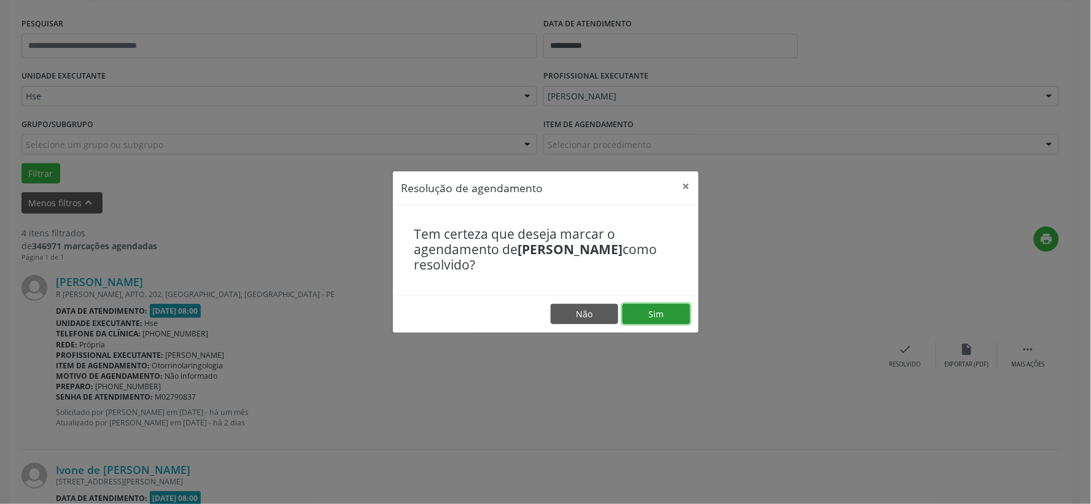
click at [684, 322] on button "Sim" at bounding box center [657, 314] width 68 height 21
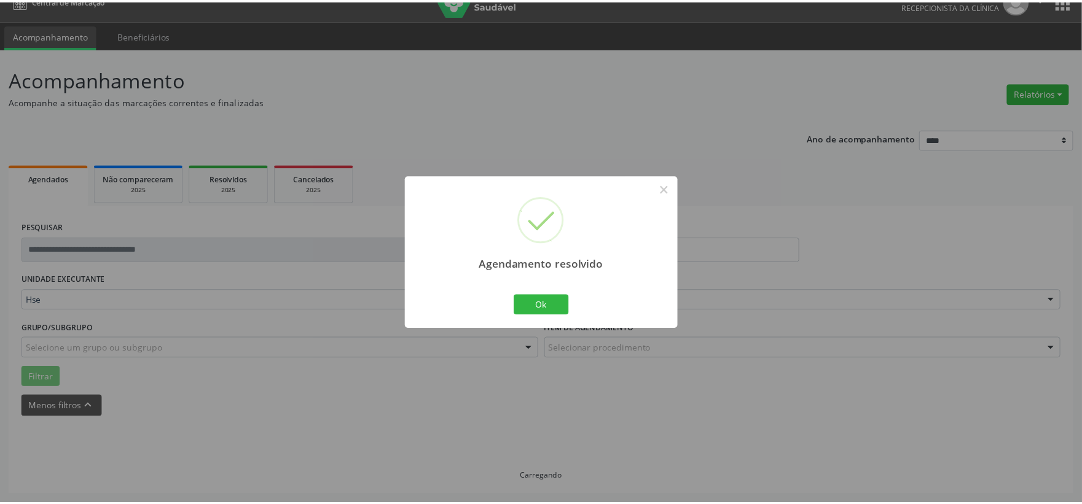
scroll to position [18, 0]
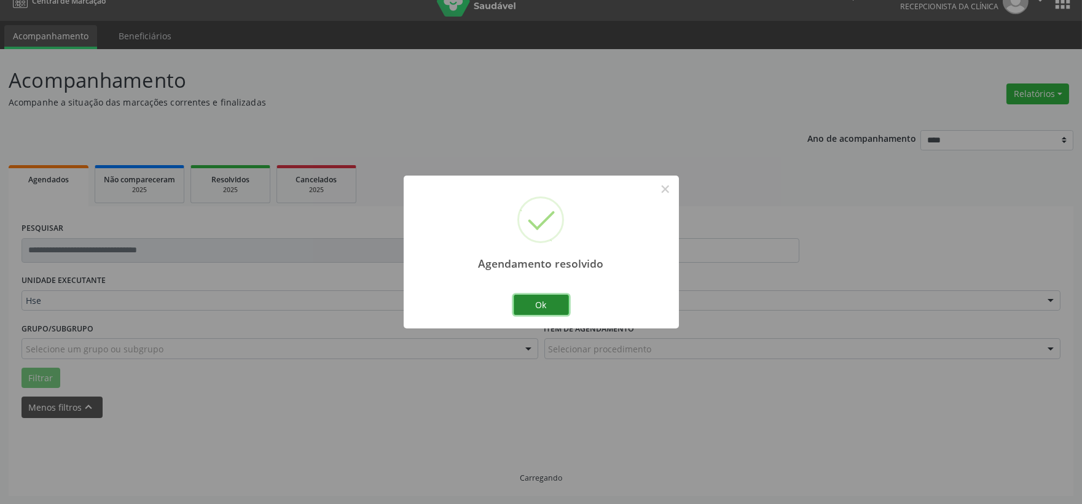
click at [541, 302] on button "Ok" at bounding box center [540, 305] width 55 height 21
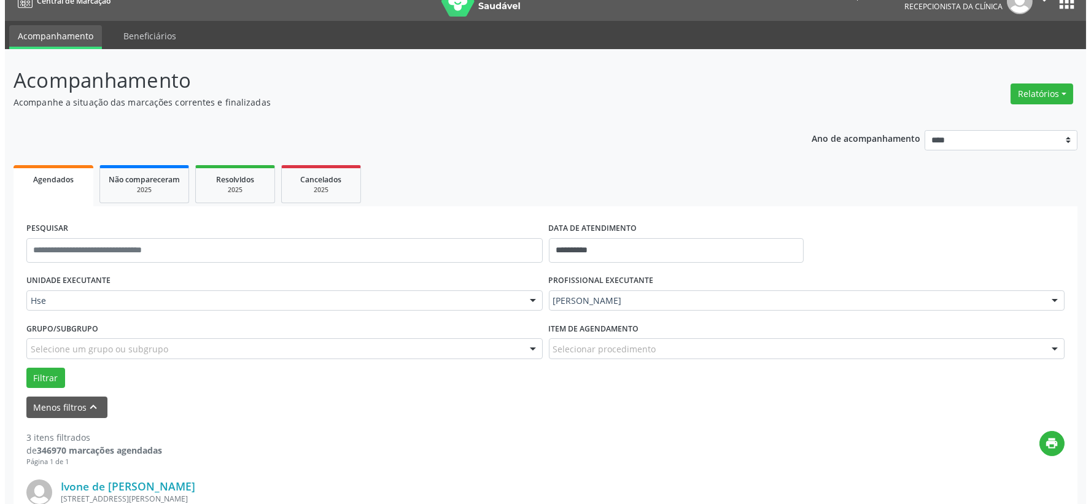
scroll to position [87, 0]
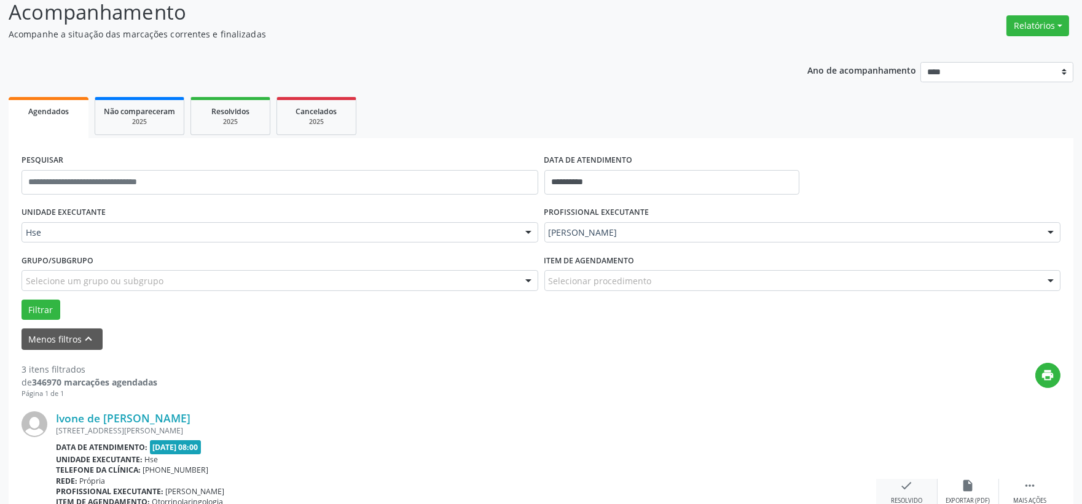
click at [900, 481] on icon "check" at bounding box center [907, 486] width 14 height 14
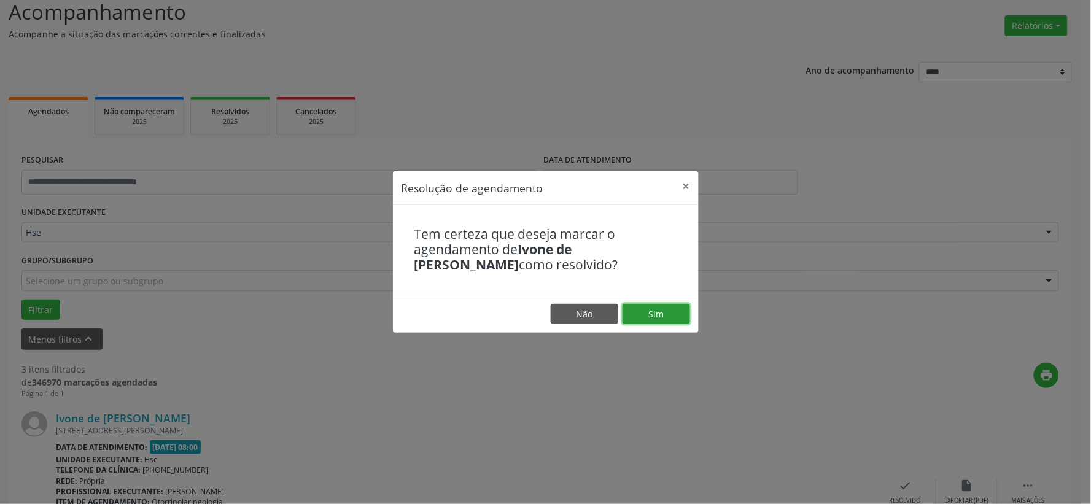
click at [655, 316] on button "Sim" at bounding box center [657, 314] width 68 height 21
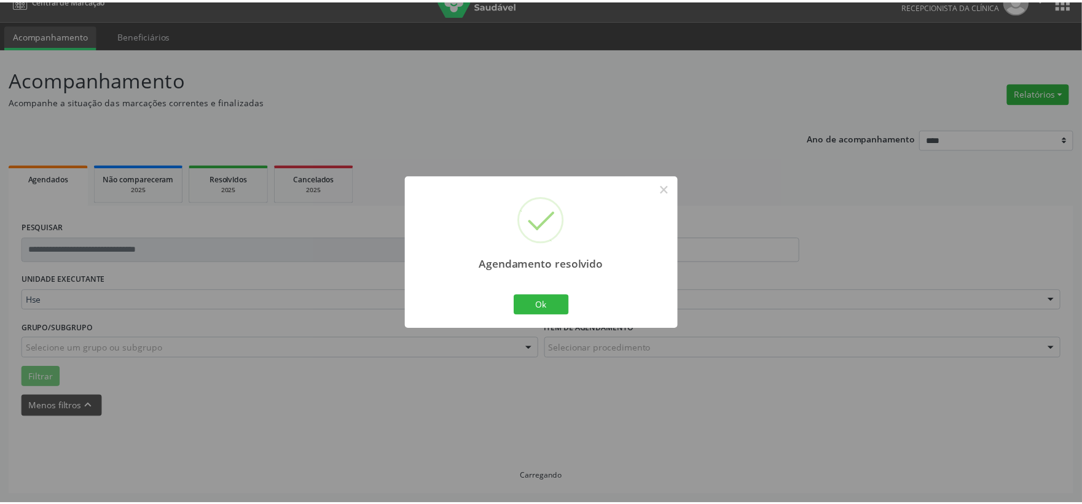
scroll to position [18, 0]
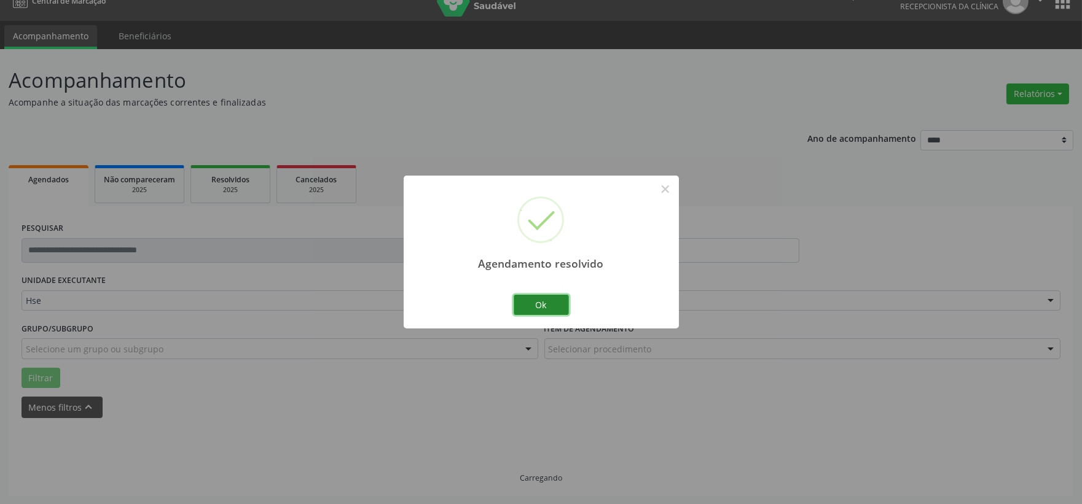
click at [553, 309] on button "Ok" at bounding box center [540, 305] width 55 height 21
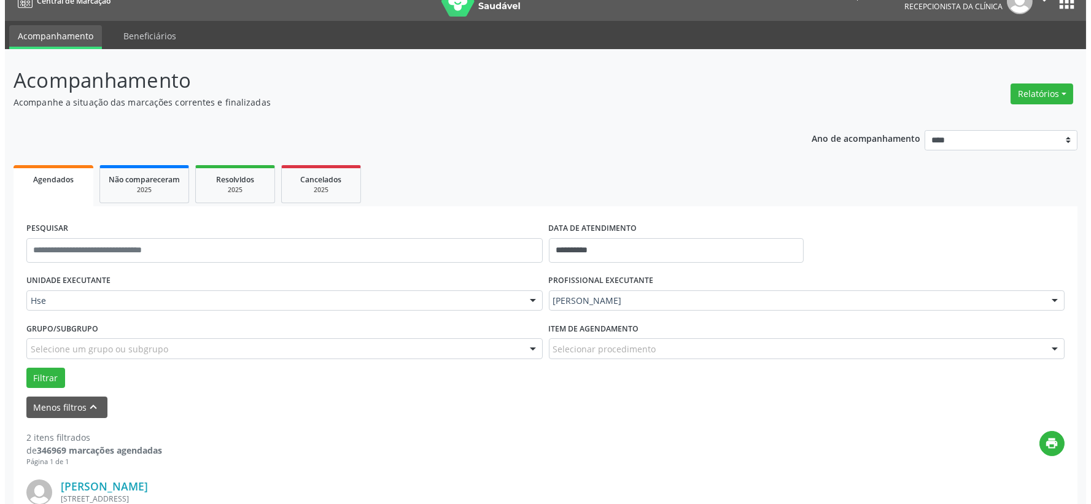
scroll to position [87, 0]
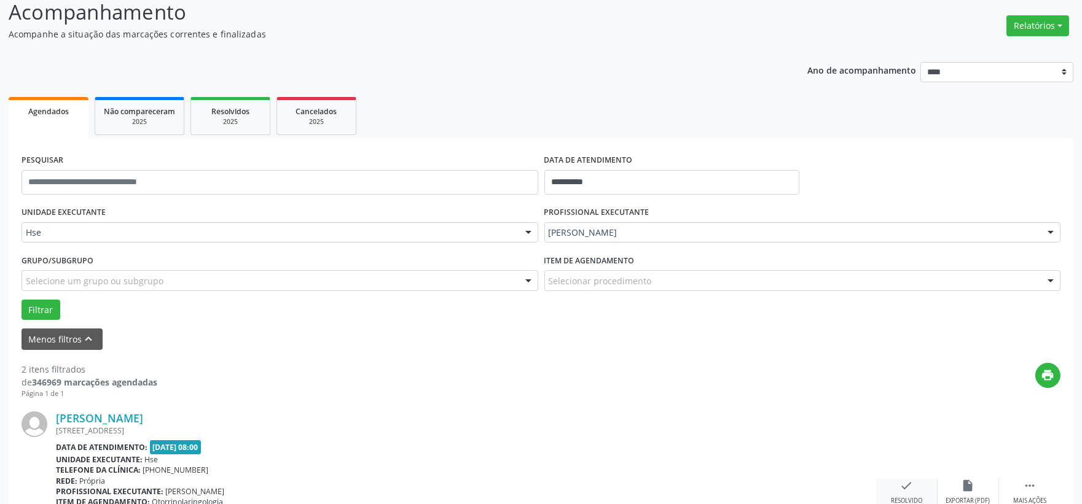
click at [905, 483] on icon "check" at bounding box center [907, 486] width 14 height 14
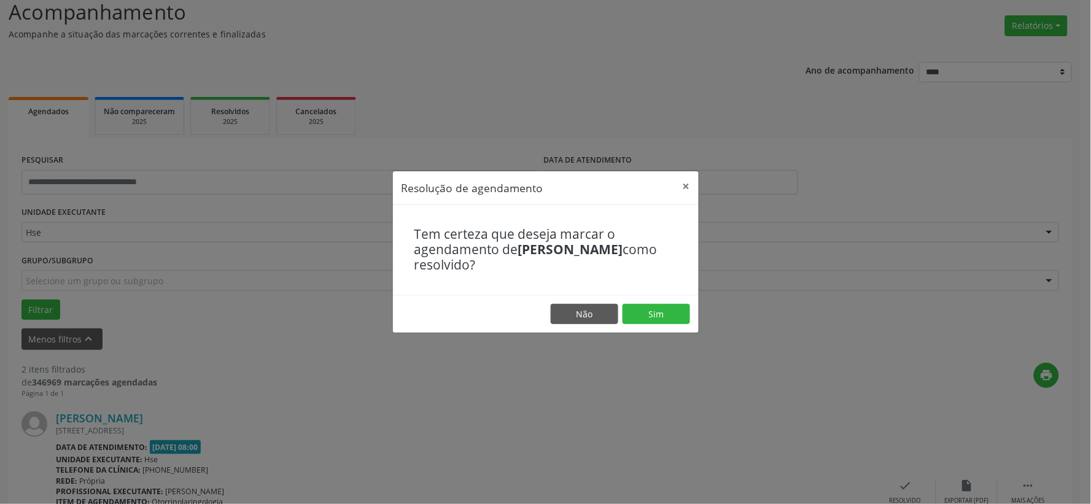
click at [661, 303] on footer "Não Sim" at bounding box center [546, 314] width 306 height 39
click at [655, 312] on button "Sim" at bounding box center [657, 314] width 68 height 21
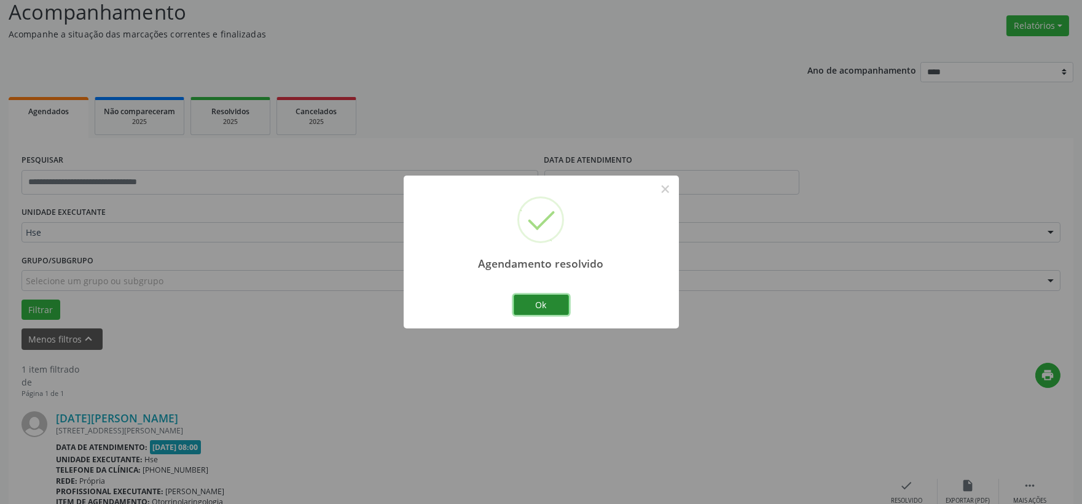
click at [529, 310] on button "Ok" at bounding box center [540, 305] width 55 height 21
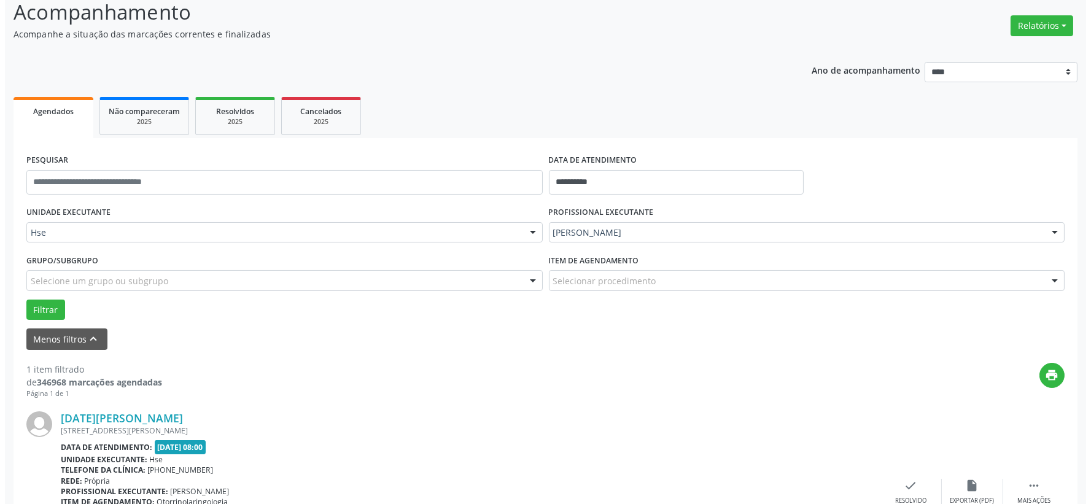
scroll to position [155, 0]
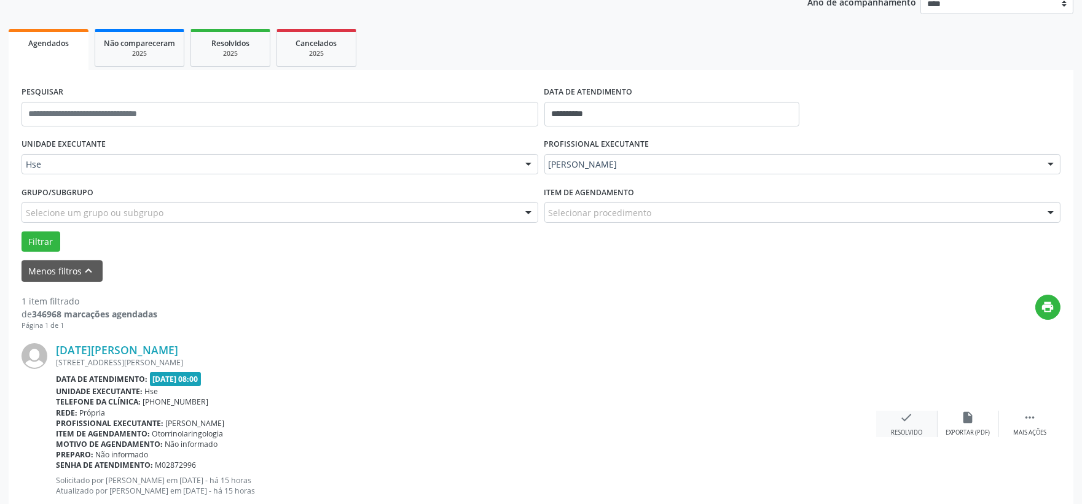
click at [897, 422] on div "check Resolvido" at bounding box center [906, 424] width 61 height 26
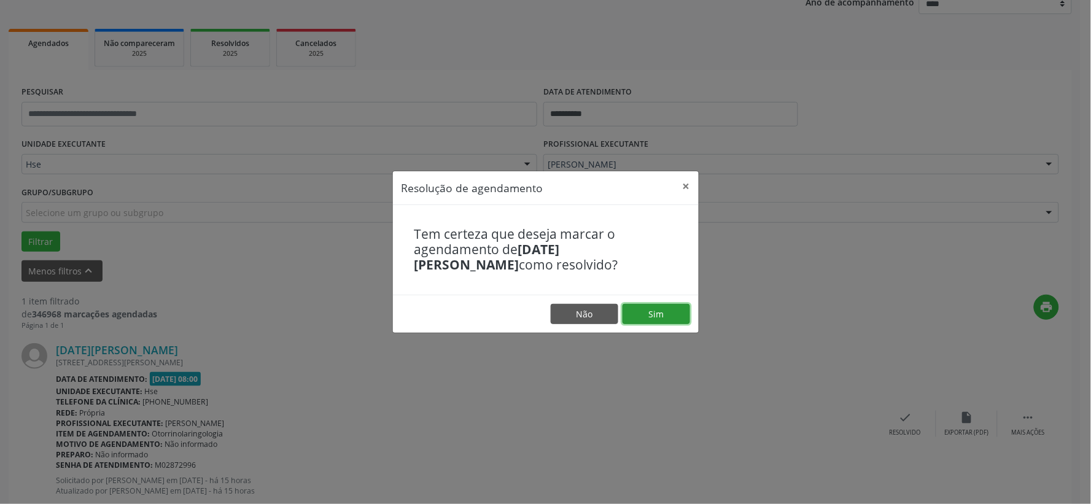
click at [650, 305] on button "Sim" at bounding box center [657, 314] width 68 height 21
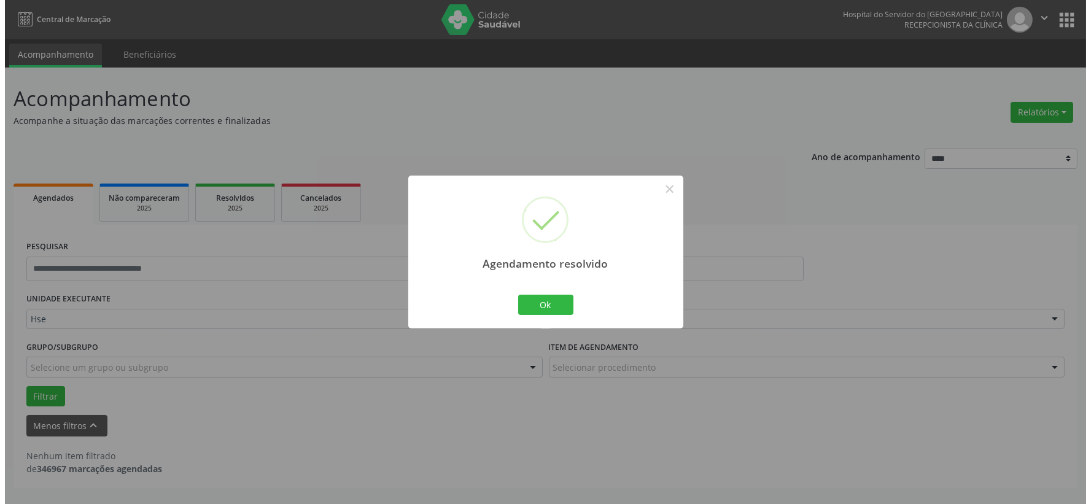
scroll to position [0, 0]
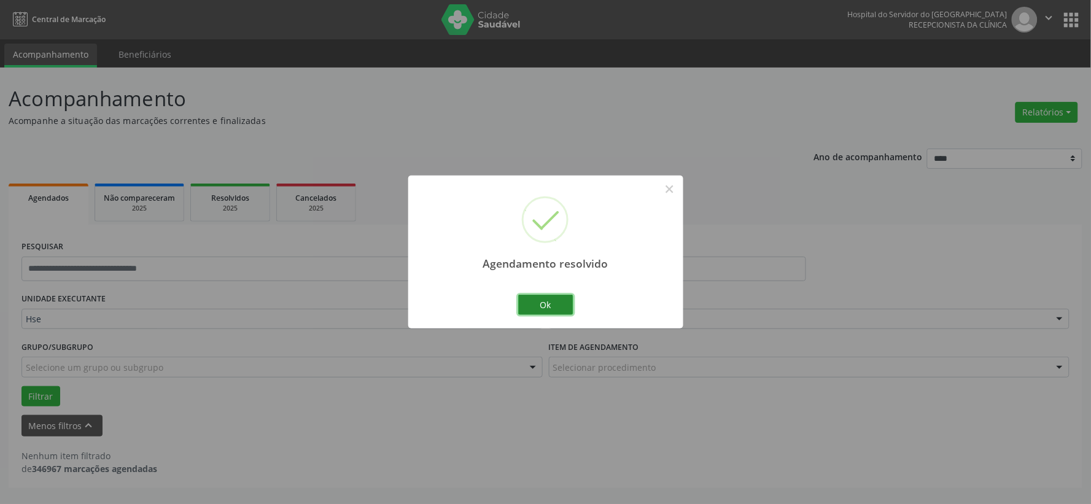
click at [550, 295] on button "Ok" at bounding box center [545, 305] width 55 height 21
